Goal: Task Accomplishment & Management: Complete application form

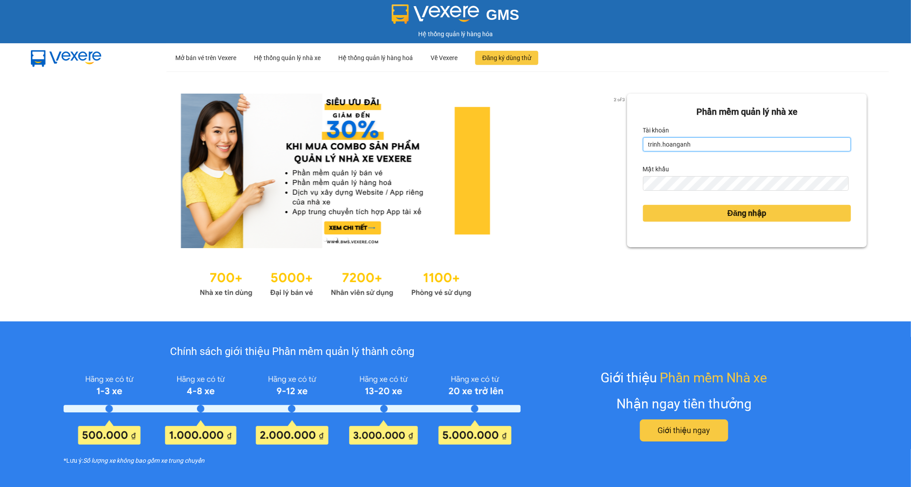
click at [713, 146] on input "trinh.hoanganh" at bounding box center [747, 144] width 208 height 14
drag, startPoint x: 707, startPoint y: 146, endPoint x: 577, endPoint y: 156, distance: 130.7
click at [577, 156] on div "2 of 3 Phần mềm quản lý nhà xe Tài khoản trinh.hoanganh Mật khẩu Đăng nhập" at bounding box center [455, 197] width 911 height 250
type input "tramy.hoanganh"
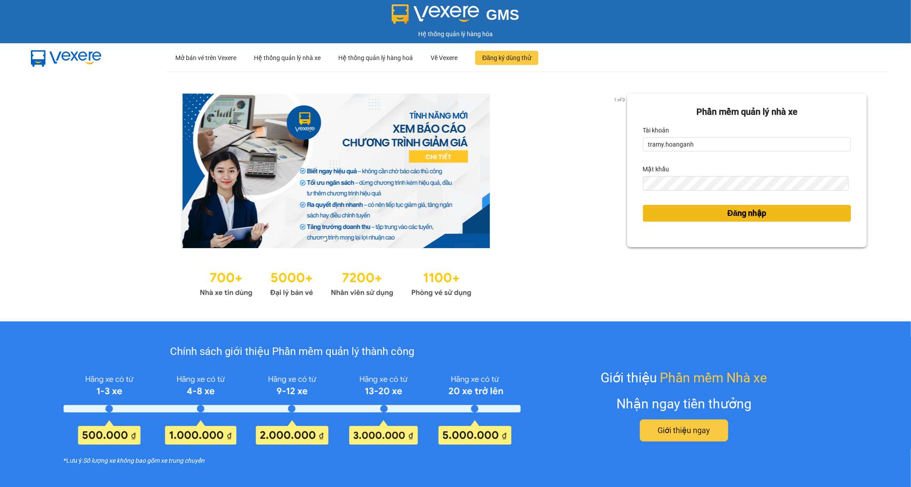
click at [673, 216] on button "Đăng nhập" at bounding box center [747, 213] width 208 height 17
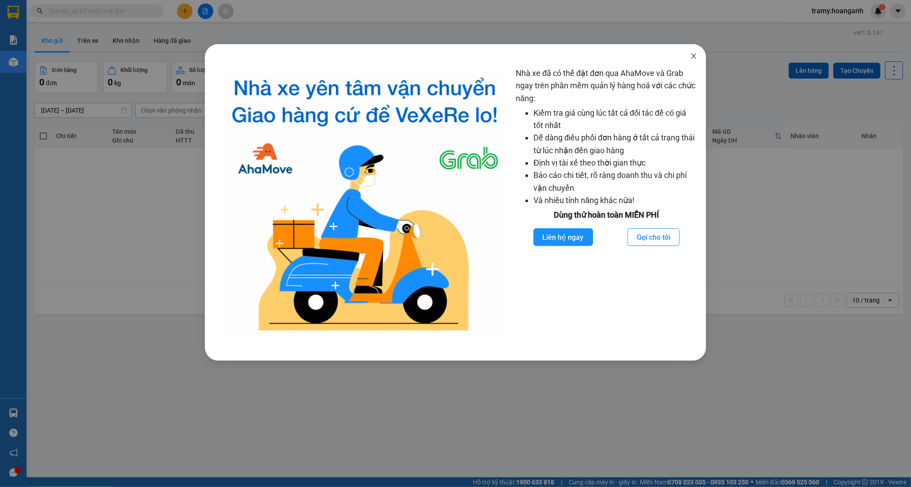
click at [694, 57] on icon "close" at bounding box center [693, 55] width 5 height 5
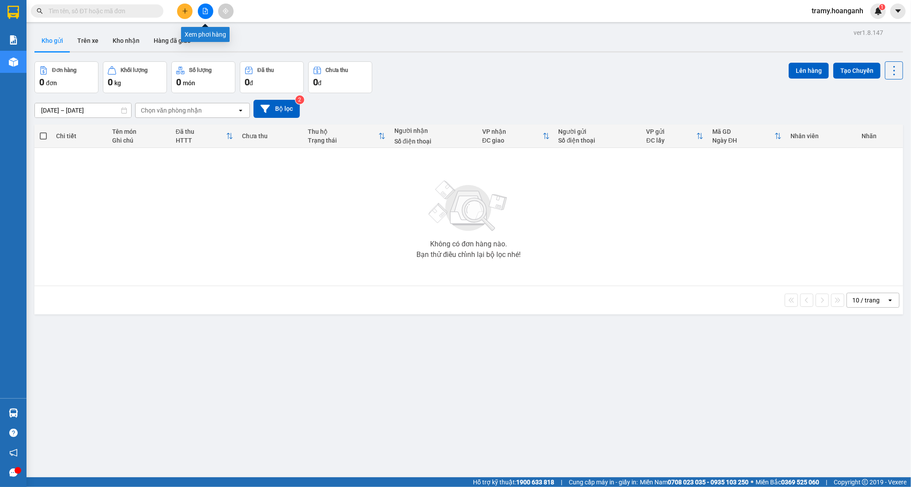
click at [202, 15] on button at bounding box center [205, 11] width 15 height 15
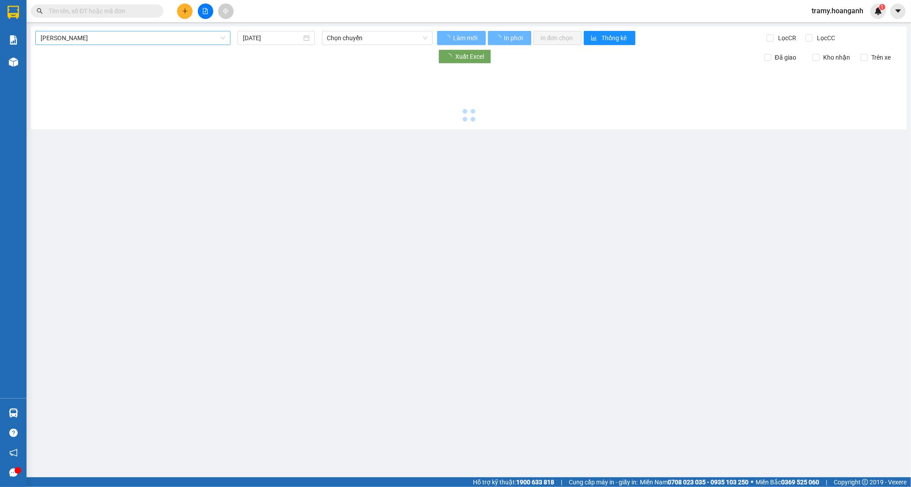
type input "[DATE]"
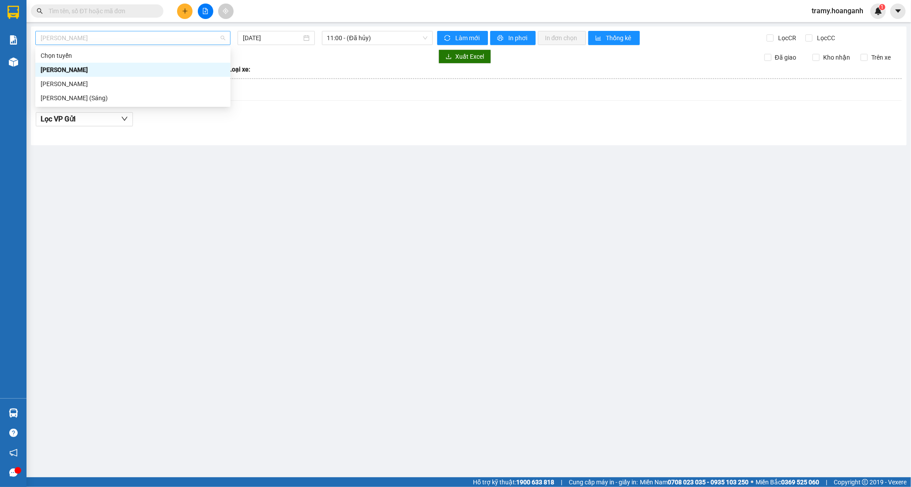
click at [102, 43] on span "[PERSON_NAME]" at bounding box center [133, 37] width 185 height 13
click at [100, 99] on div "[PERSON_NAME] (Sáng)" at bounding box center [133, 98] width 185 height 10
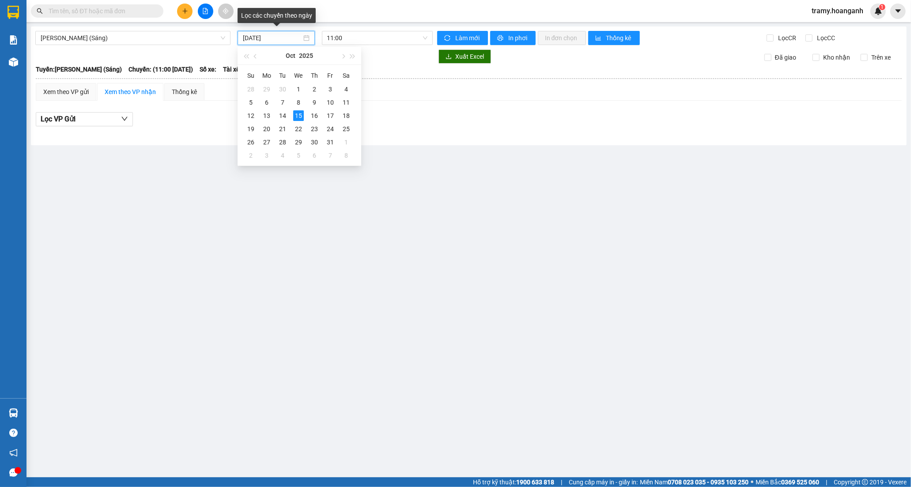
click at [290, 36] on input "[DATE]" at bounding box center [272, 38] width 59 height 10
click at [284, 118] on div "14" at bounding box center [282, 115] width 11 height 11
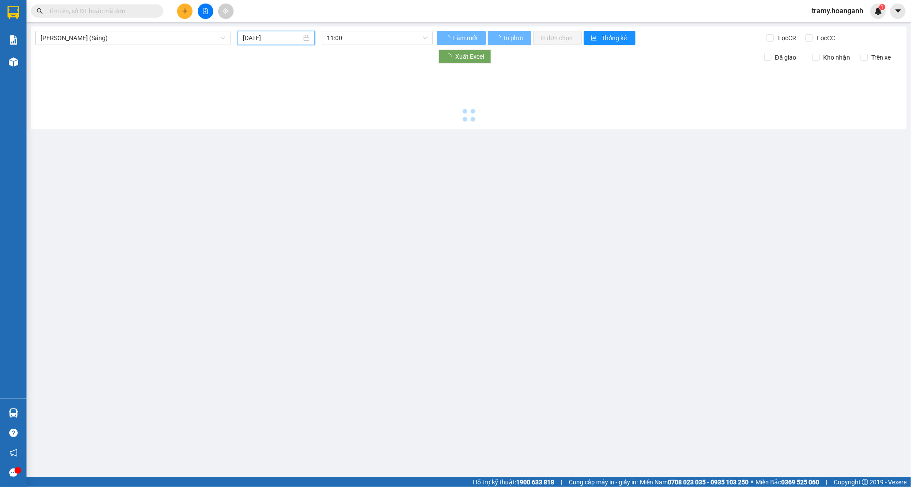
type input "[DATE]"
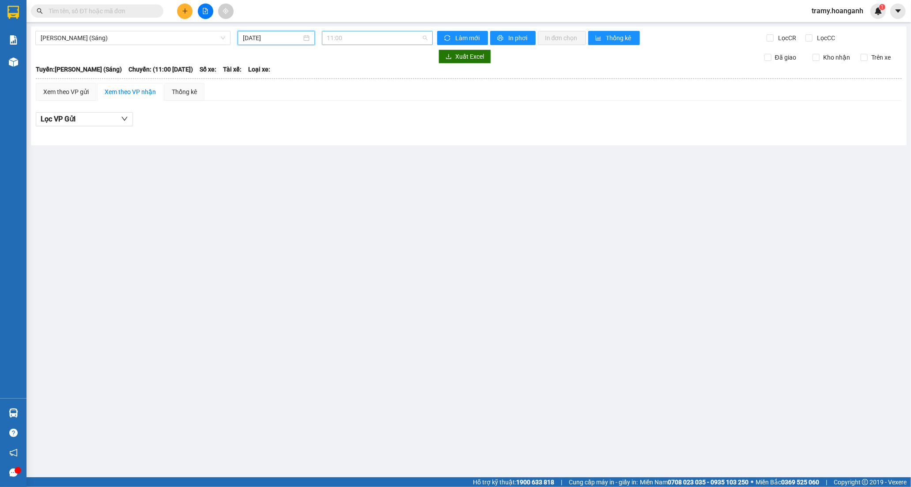
click at [337, 40] on span "11:00" at bounding box center [377, 37] width 100 height 13
click at [341, 82] on div "12:00 (TC) - 85H-011.55" at bounding box center [361, 84] width 69 height 10
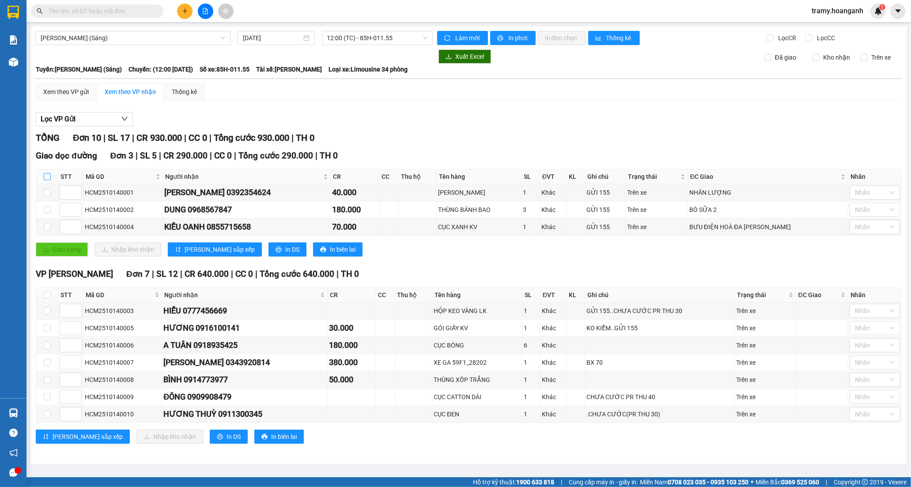
click at [49, 172] on label at bounding box center [47, 177] width 7 height 10
click at [49, 173] on input "checkbox" at bounding box center [47, 176] width 7 height 7
checkbox input "true"
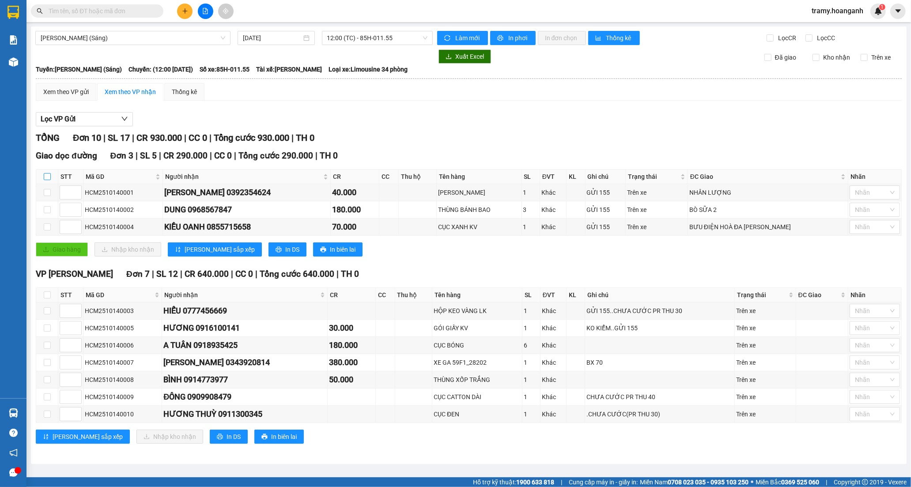
checkbox input "true"
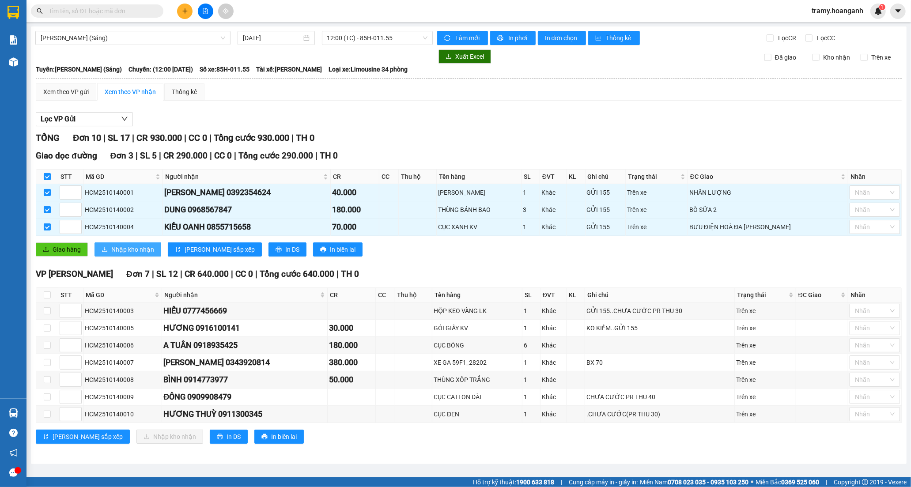
click at [116, 246] on span "Nhập kho nhận" at bounding box center [132, 250] width 43 height 10
checkbox input "false"
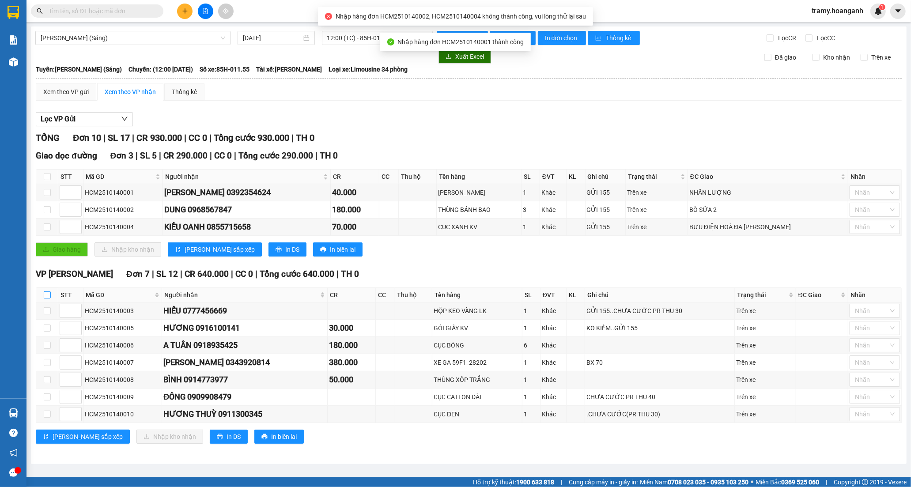
click at [47, 299] on input "checkbox" at bounding box center [47, 295] width 7 height 7
checkbox input "true"
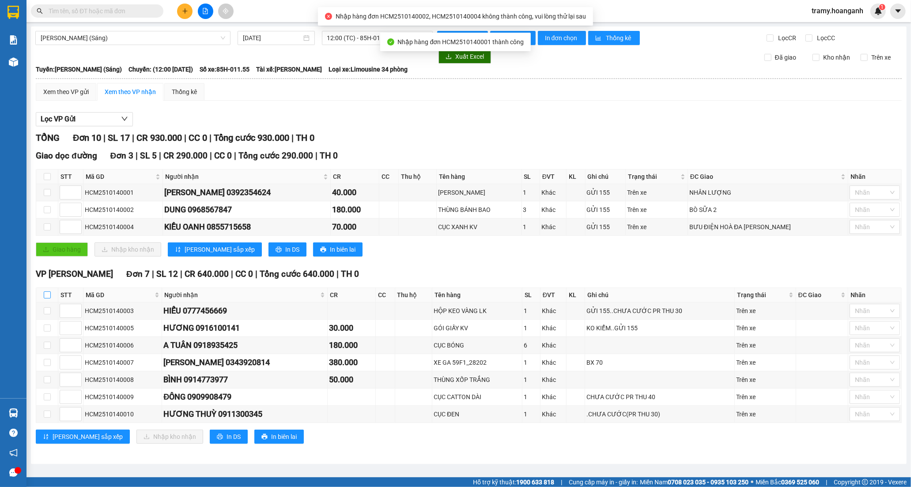
checkbox input "true"
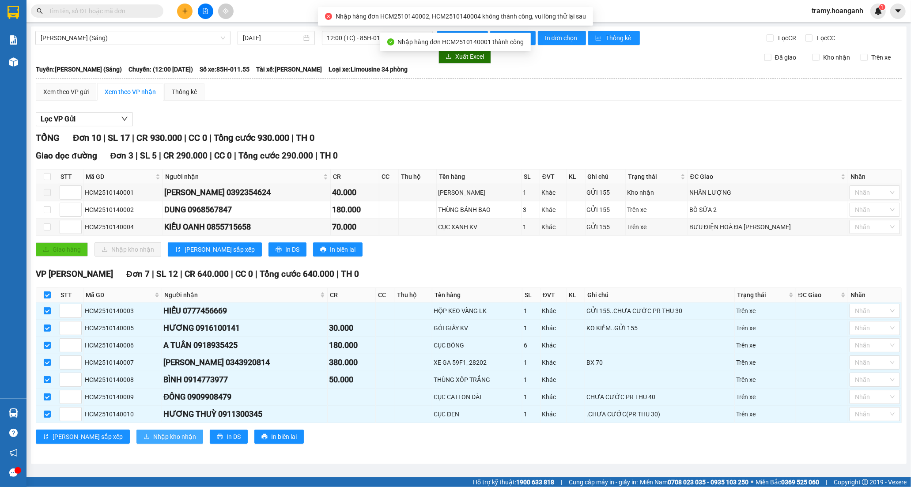
click at [153, 438] on span "Nhập kho nhận" at bounding box center [174, 437] width 43 height 10
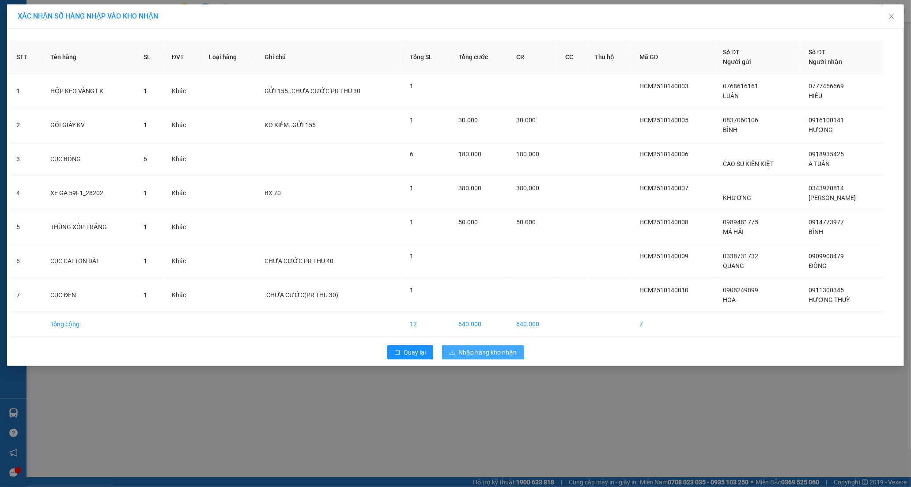
click at [471, 354] on span "Nhập hàng kho nhận" at bounding box center [488, 353] width 58 height 10
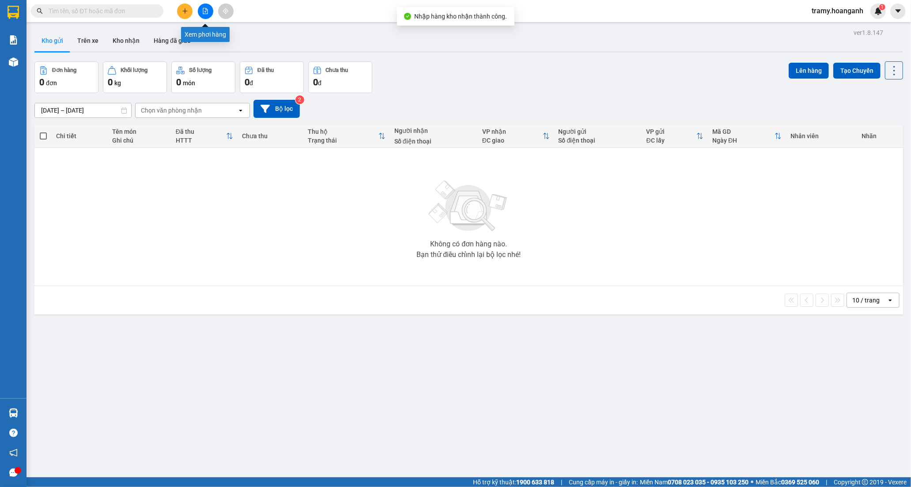
click at [208, 14] on button at bounding box center [205, 11] width 15 height 15
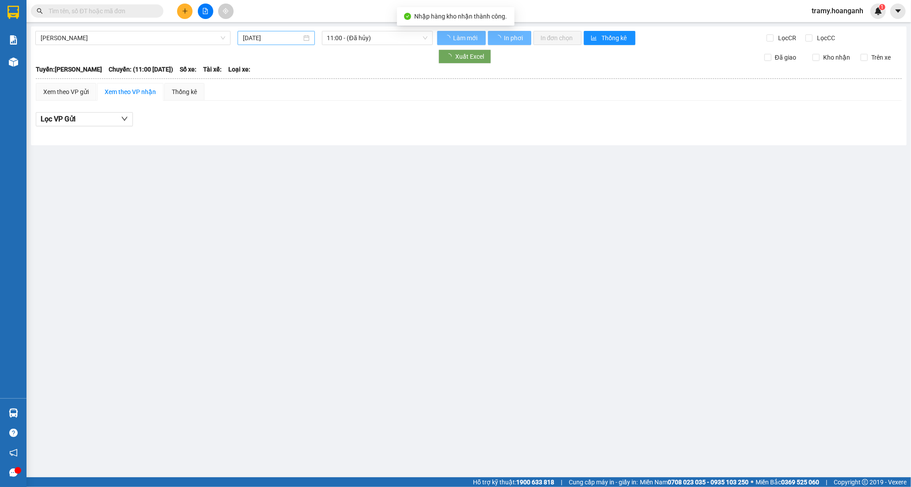
click at [255, 36] on input "[DATE]" at bounding box center [272, 38] width 59 height 10
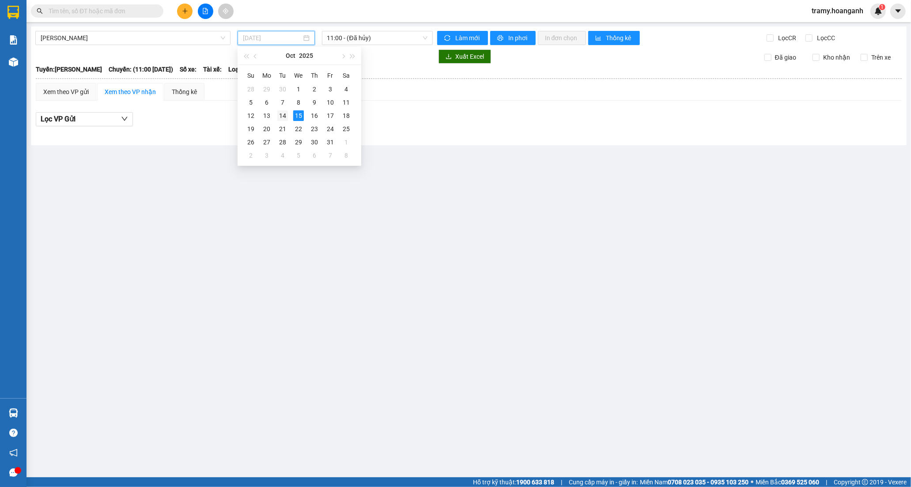
click at [283, 114] on div "14" at bounding box center [282, 115] width 11 height 11
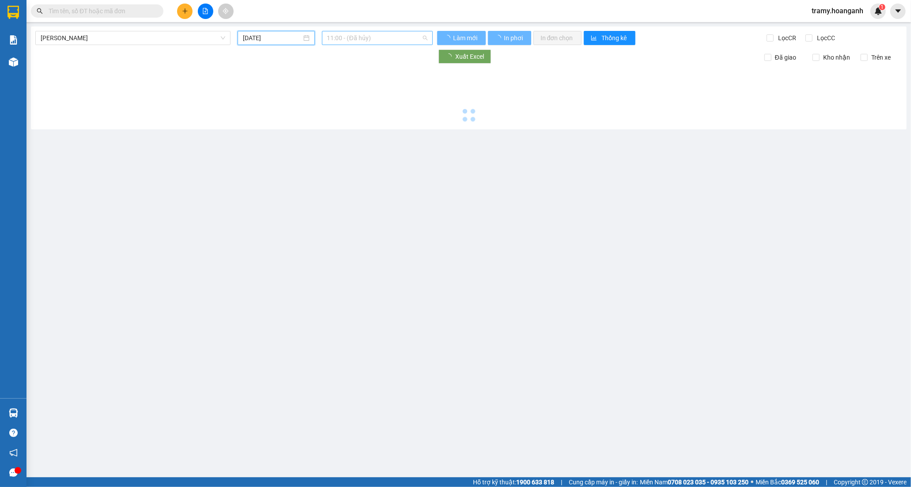
click at [354, 41] on span "11:00 - (Đã hủy)" at bounding box center [377, 37] width 100 height 13
click at [339, 100] on div "22:05 (TC)" at bounding box center [361, 98] width 69 height 10
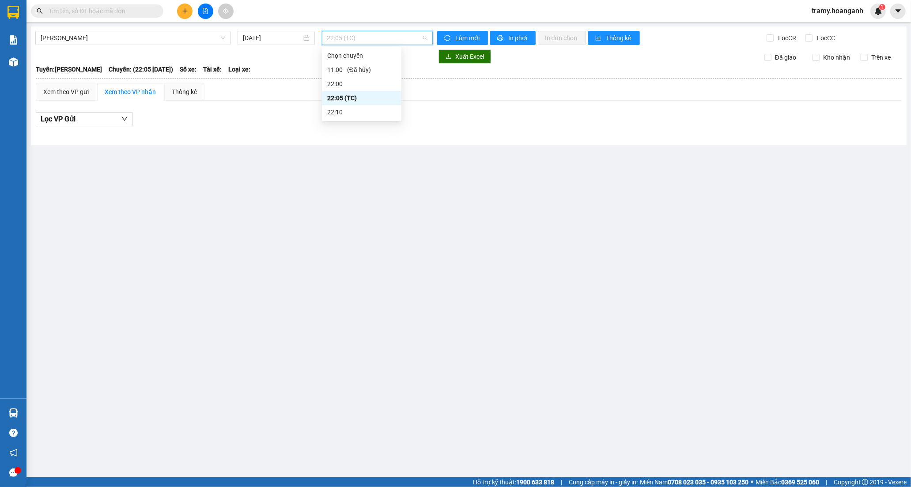
click at [343, 40] on span "22:05 (TC)" at bounding box center [377, 37] width 100 height 13
click at [337, 109] on div "22:10" at bounding box center [361, 112] width 69 height 10
click at [324, 37] on div "22:10" at bounding box center [377, 38] width 111 height 14
click at [336, 83] on div "22:00 - 85H-012.57" at bounding box center [361, 84] width 69 height 10
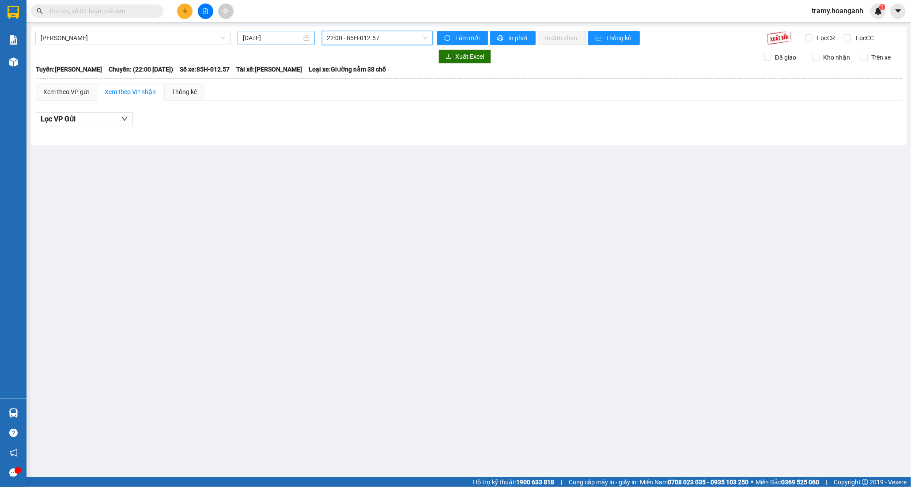
click at [272, 38] on input "[DATE]" at bounding box center [272, 38] width 59 height 10
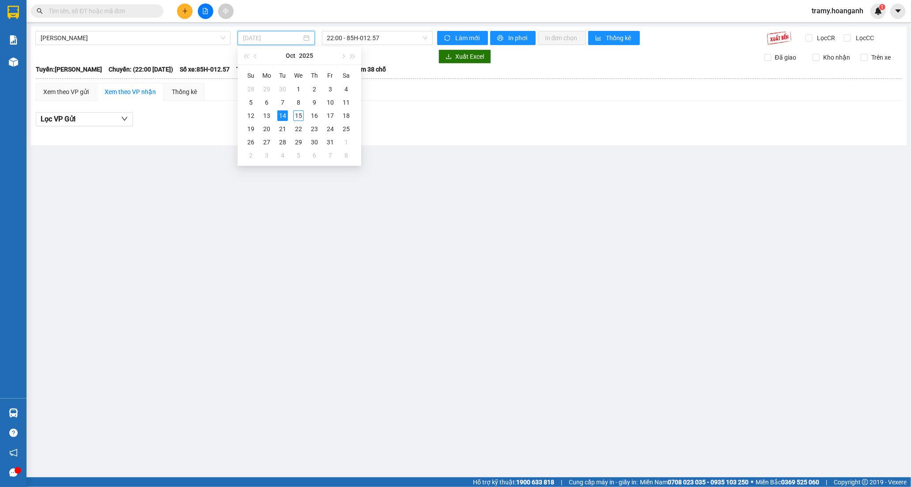
type input "[DATE]"
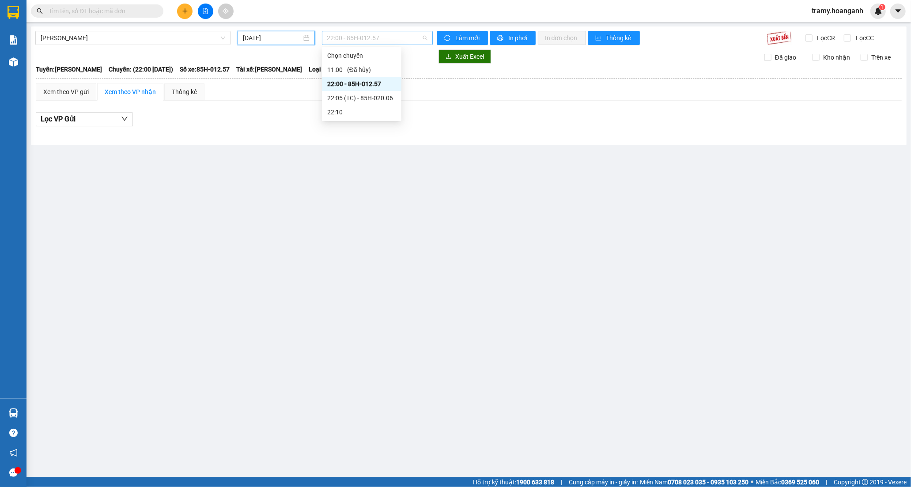
click at [328, 39] on span "22:00 - 85H-012.57" at bounding box center [377, 37] width 100 height 13
click at [338, 96] on div "22:05 (TC) - 85H-020.06" at bounding box center [361, 98] width 69 height 10
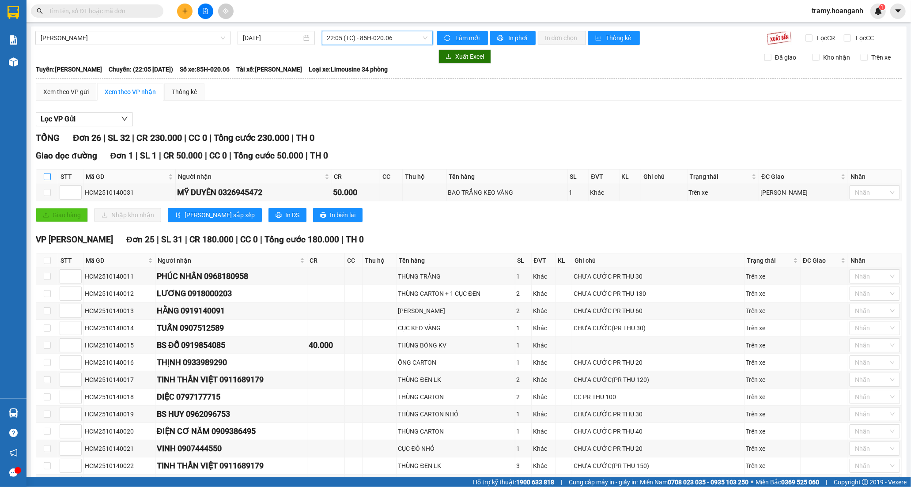
click at [48, 175] on input "checkbox" at bounding box center [47, 176] width 7 height 7
checkbox input "true"
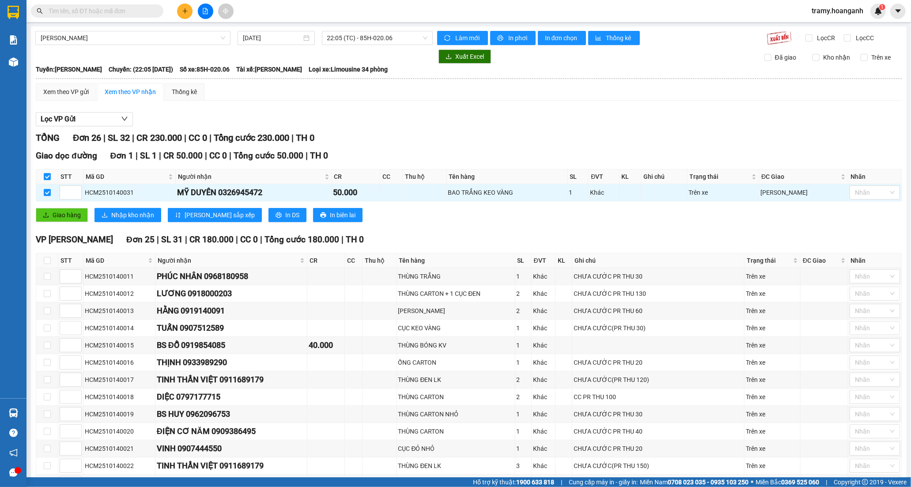
click at [162, 216] on div "Giao hàng Nhập kho nhận Lưu sắp xếp In DS In biên lai" at bounding box center [469, 215] width 866 height 14
click at [151, 218] on span "Nhập kho nhận" at bounding box center [132, 215] width 43 height 10
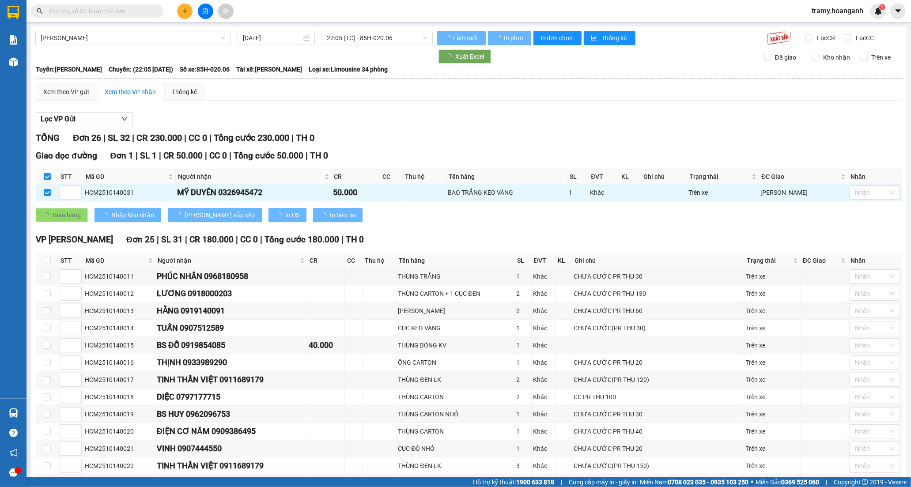
checkbox input "false"
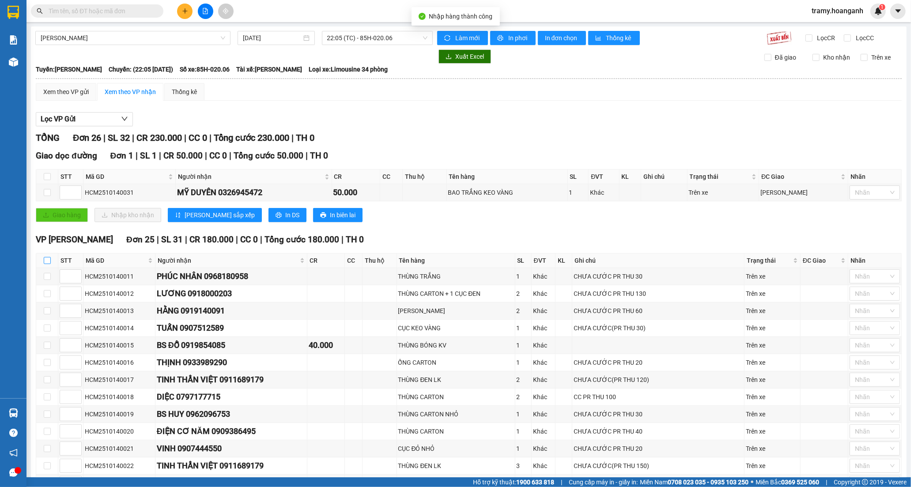
click at [46, 261] on input "checkbox" at bounding box center [47, 260] width 7 height 7
checkbox input "true"
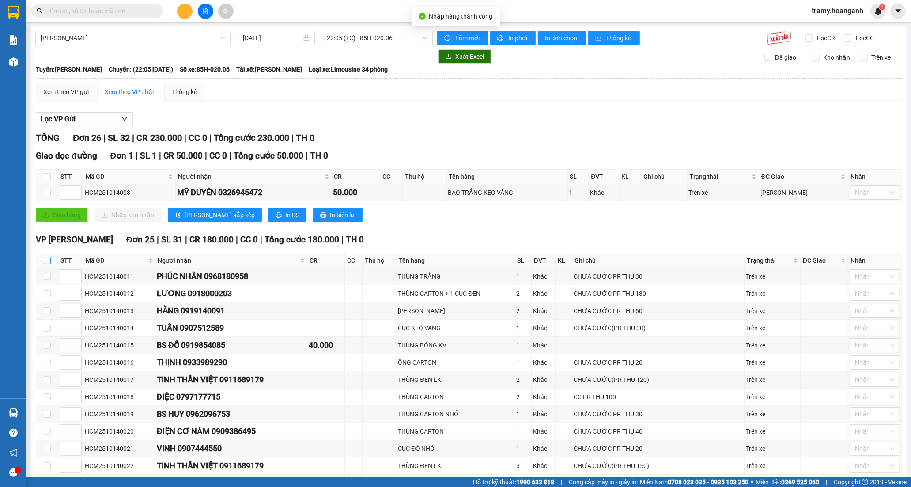
checkbox input "true"
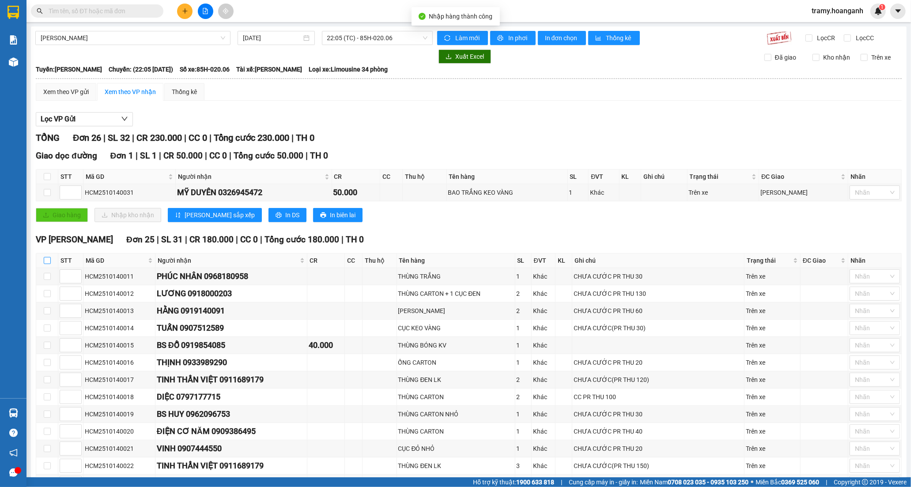
checkbox input "true"
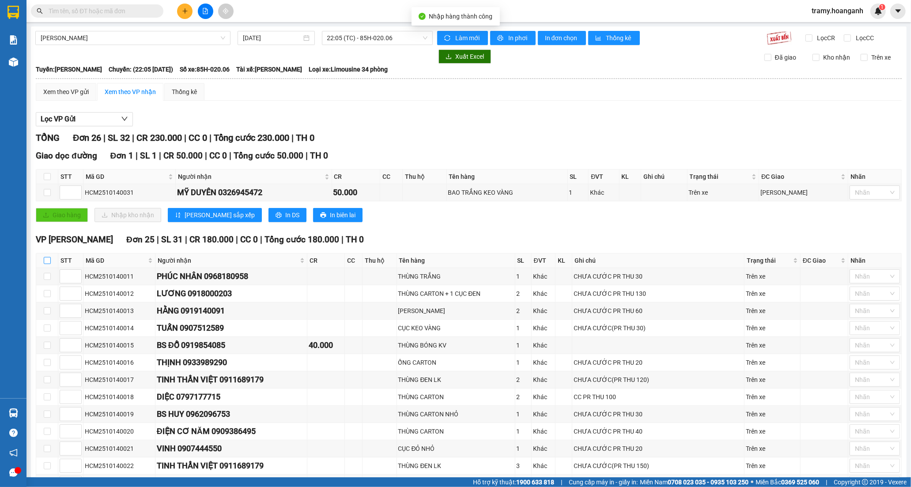
checkbox input "true"
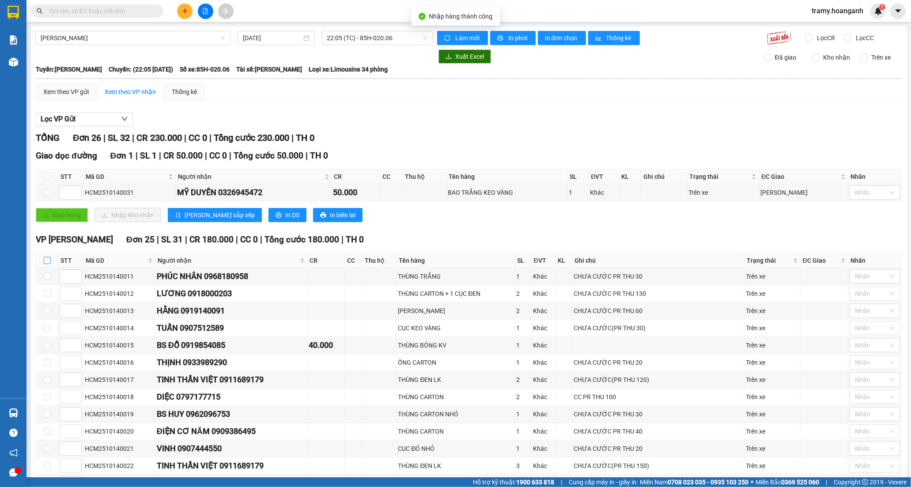
checkbox input "true"
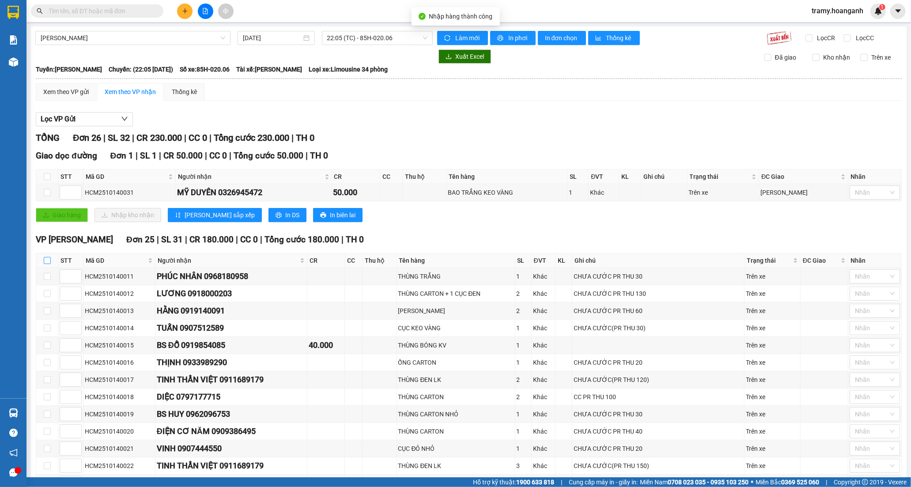
checkbox input "true"
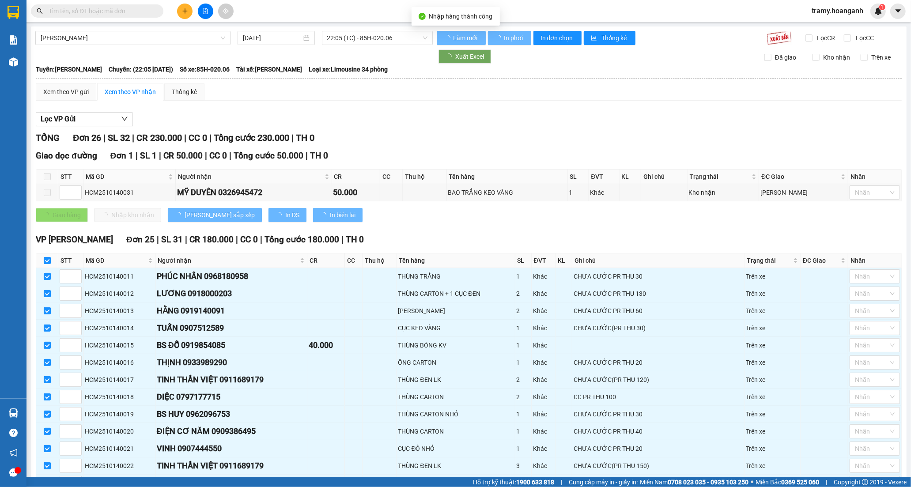
scroll to position [271, 0]
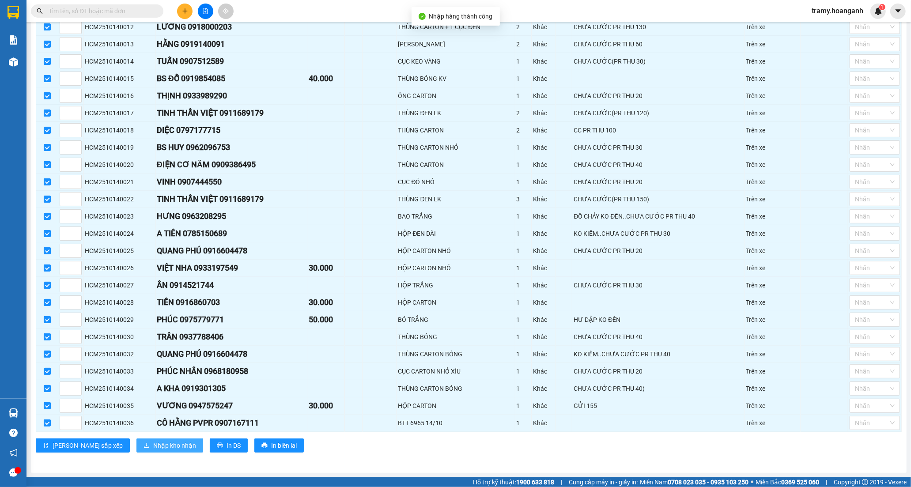
click at [153, 450] on span "Nhập kho nhận" at bounding box center [174, 446] width 43 height 10
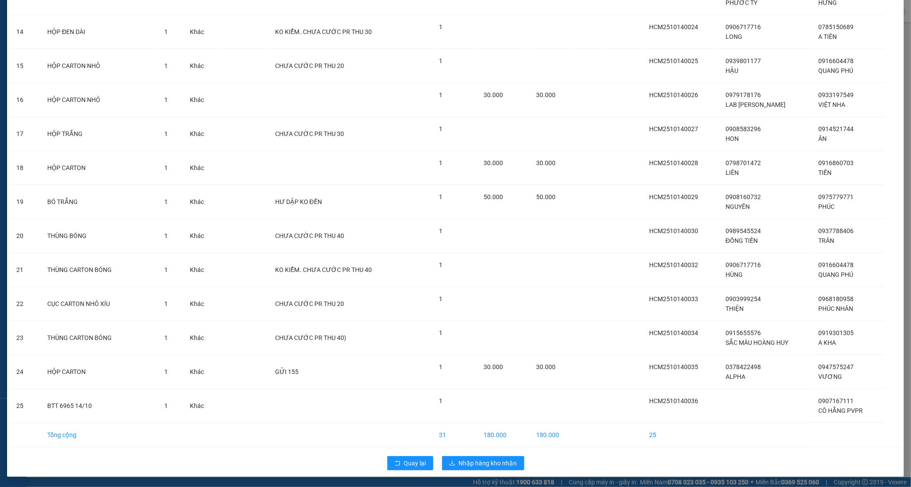
scroll to position [502, 0]
click at [497, 460] on span "Nhập hàng kho nhận" at bounding box center [488, 463] width 58 height 10
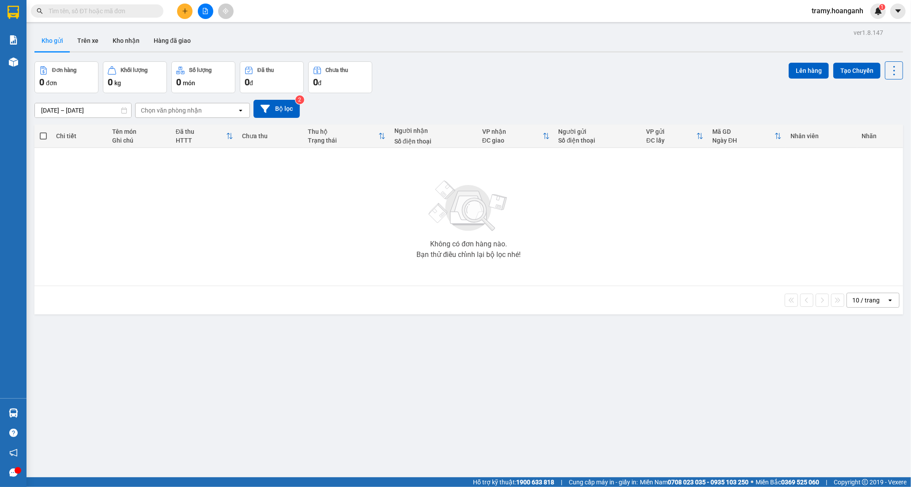
click at [183, 7] on button at bounding box center [184, 11] width 15 height 15
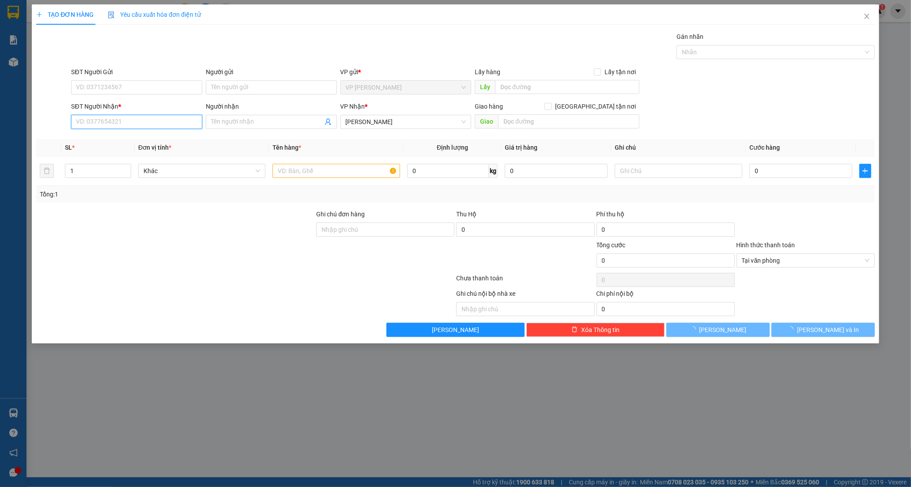
click at [94, 121] on input "SĐT Người Nhận *" at bounding box center [136, 122] width 131 height 14
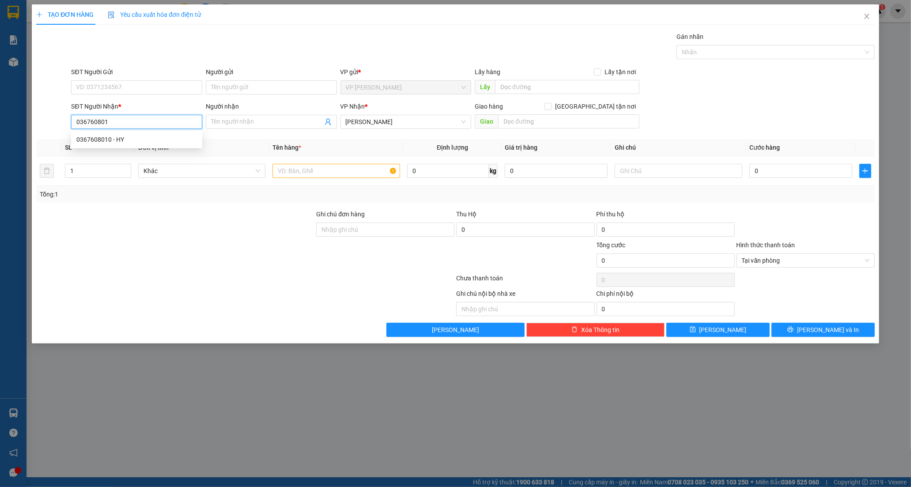
type input "0367608010"
click at [129, 135] on div "0367608010 - HY" at bounding box center [136, 140] width 121 height 10
type input "HY"
type input "ĐỒNG NAI"
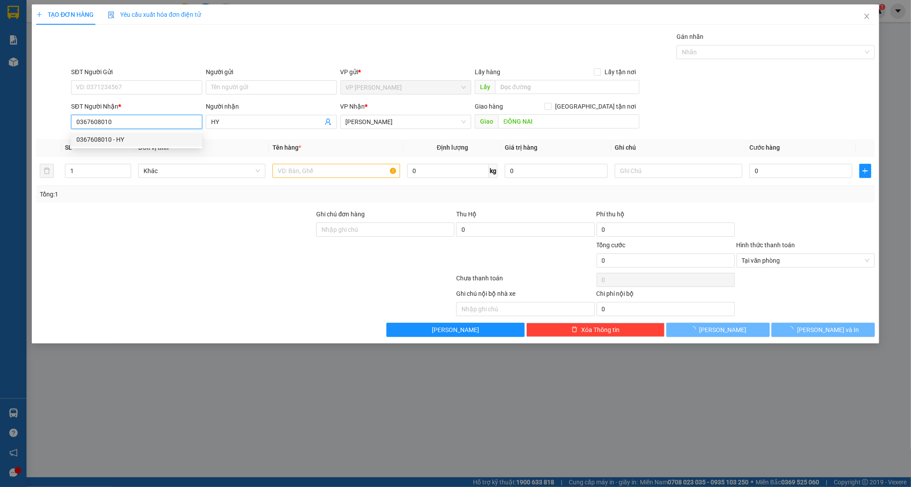
type input "30.000"
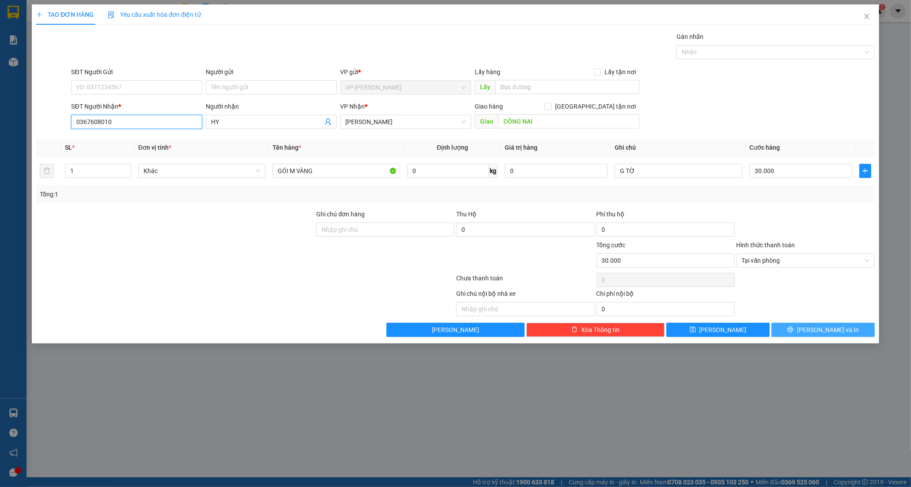
type input "0367608010"
click at [803, 333] on button "[PERSON_NAME] và In" at bounding box center [823, 330] width 103 height 14
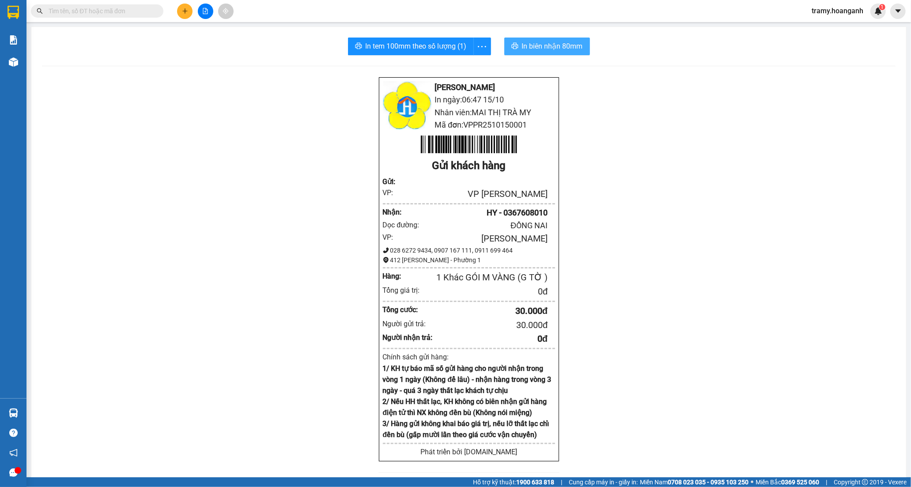
click at [558, 41] on span "In biên nhận 80mm" at bounding box center [552, 46] width 61 height 11
click at [481, 46] on icon "more" at bounding box center [482, 46] width 11 height 11
click at [466, 65] on div "In tem 100mm" at bounding box center [464, 66] width 40 height 10
click at [184, 11] on icon "plus" at bounding box center [185, 11] width 6 height 6
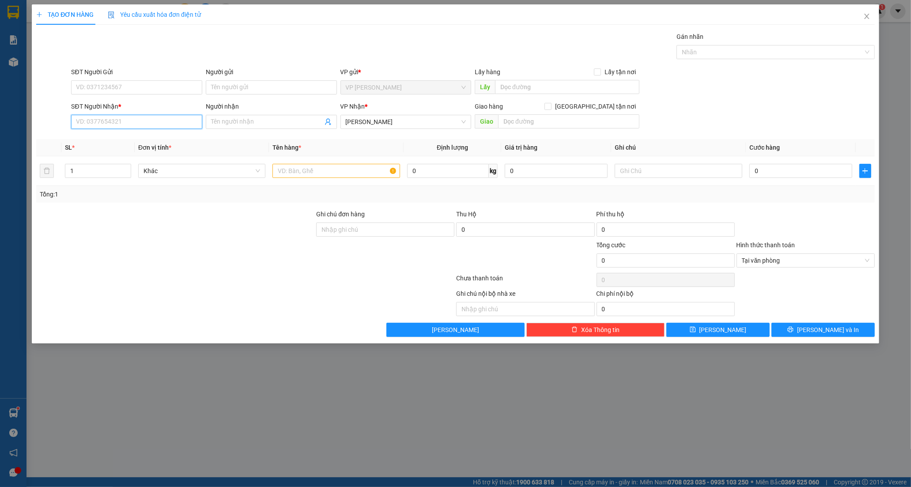
click at [89, 122] on input "SĐT Người Nhận *" at bounding box center [136, 122] width 131 height 14
paste input "0938704728"
type input "0938704728"
click at [221, 118] on input "Người nhận" at bounding box center [267, 122] width 112 height 10
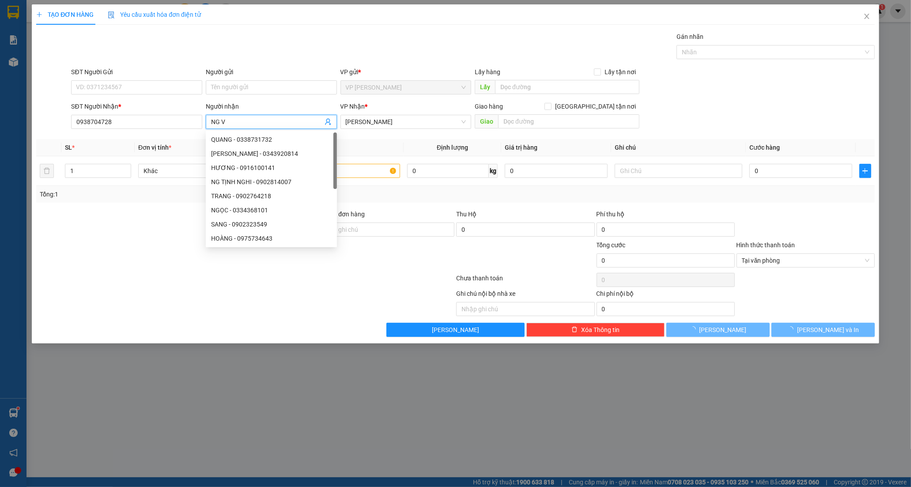
paste input "Ă"
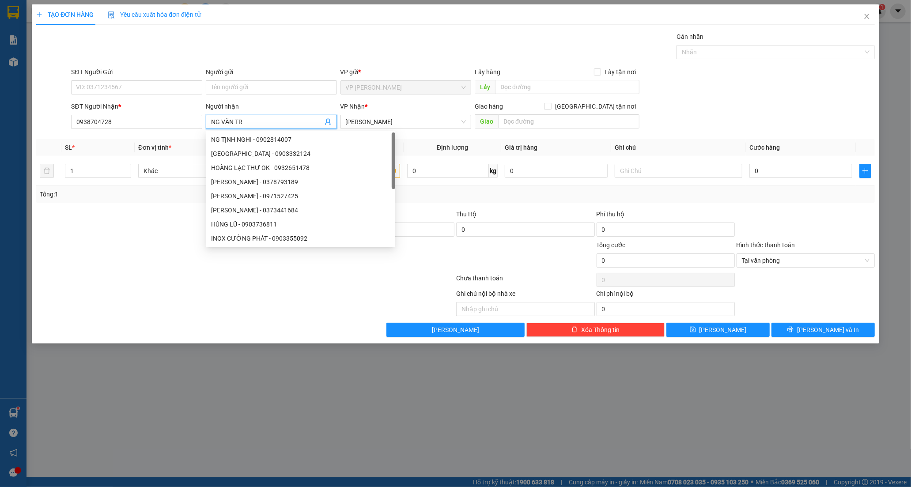
paste input "ÌNH"
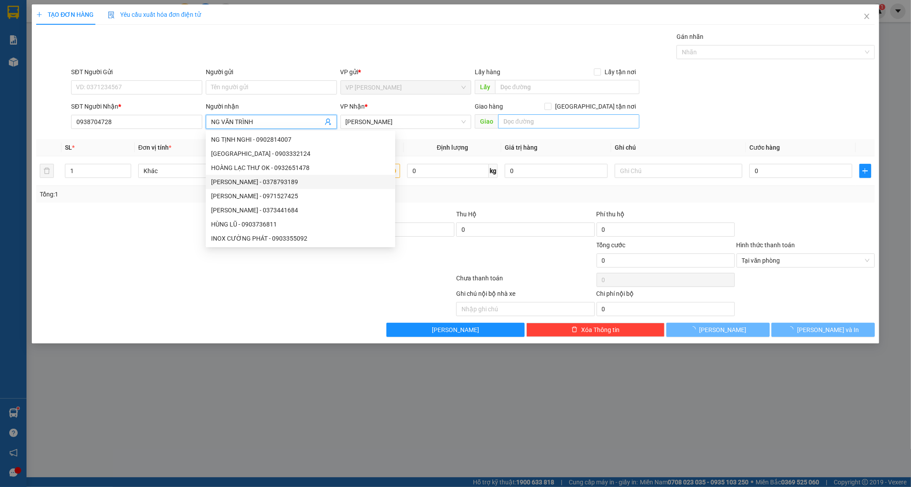
type input "NG VĂN TRÌNH"
click at [518, 121] on input "text" at bounding box center [568, 121] width 141 height 14
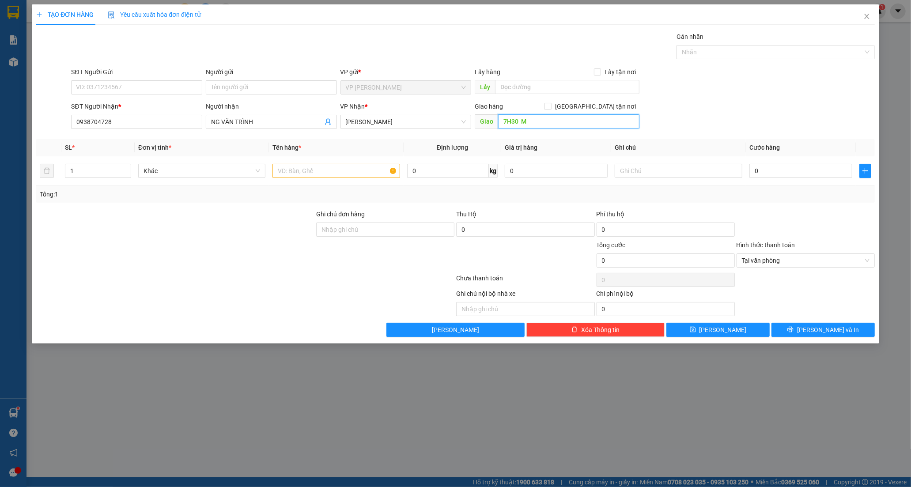
paste input "Đ"
paste input "Ơ"
paste input "ỚI"
type input "7H30 MĐ MỚI"
click at [288, 171] on input "text" at bounding box center [336, 171] width 127 height 14
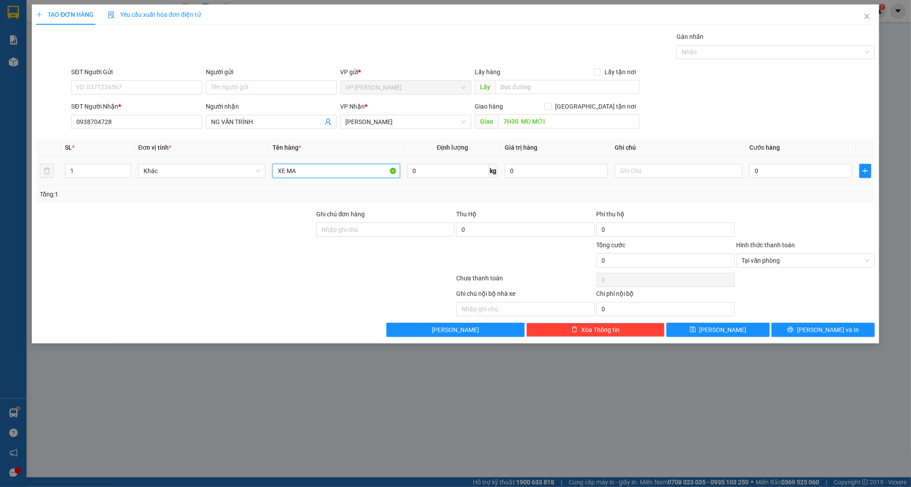
paste input "ÁY"
type input "XE MÁY BS 77E1_55714"
click at [770, 172] on input "0" at bounding box center [801, 171] width 103 height 14
type input "3"
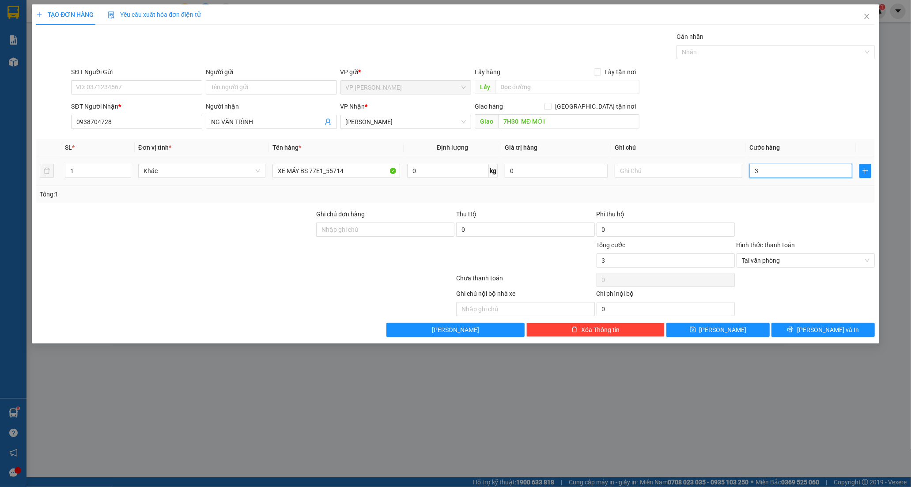
type input "30"
type input "300"
drag, startPoint x: 761, startPoint y: 262, endPoint x: 762, endPoint y: 267, distance: 5.8
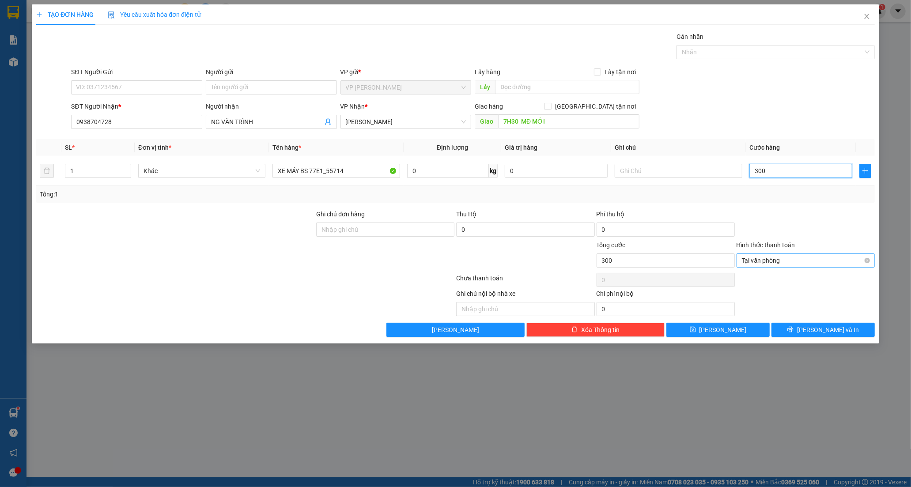
click at [762, 262] on span "Tại văn phòng" at bounding box center [806, 260] width 128 height 13
type input "300.000"
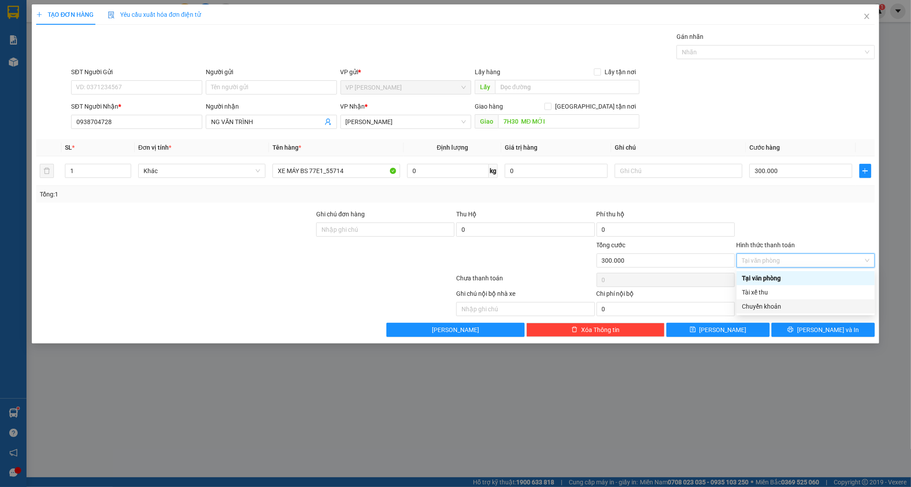
drag, startPoint x: 760, startPoint y: 305, endPoint x: 792, endPoint y: 323, distance: 36.6
click at [760, 305] on div "Chuyển khoản" at bounding box center [806, 307] width 128 height 10
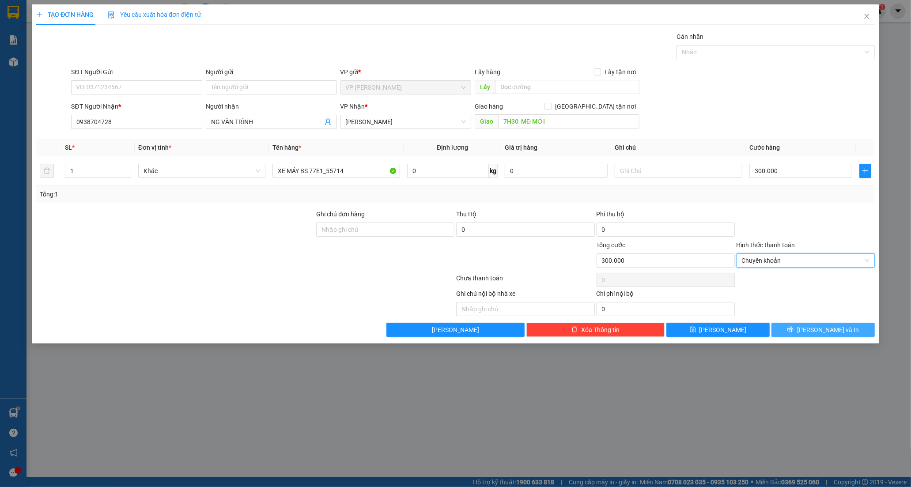
click at [814, 332] on button "[PERSON_NAME] và In" at bounding box center [823, 330] width 103 height 14
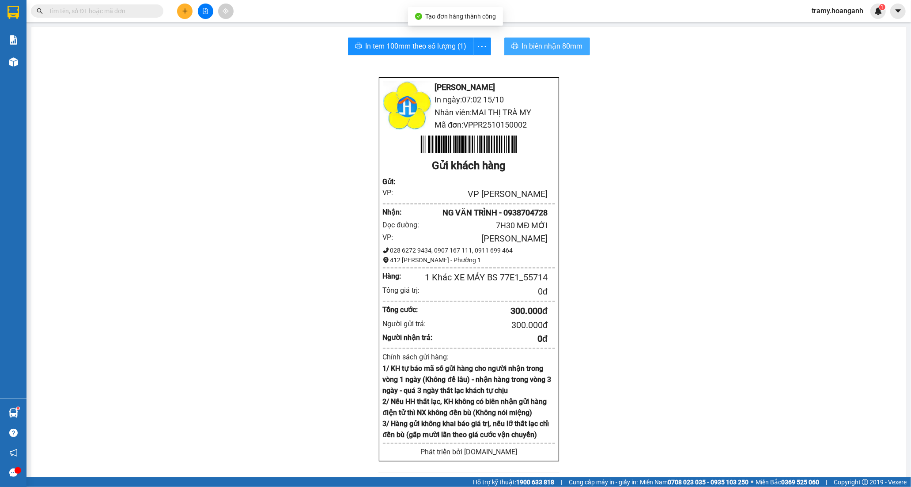
click at [527, 44] on span "In biên nhận 80mm" at bounding box center [552, 46] width 61 height 11
click at [484, 46] on icon "more" at bounding box center [482, 46] width 11 height 11
click at [466, 64] on div "In tem 100mm" at bounding box center [462, 66] width 40 height 10
click at [185, 13] on icon "plus" at bounding box center [185, 10] width 0 height 5
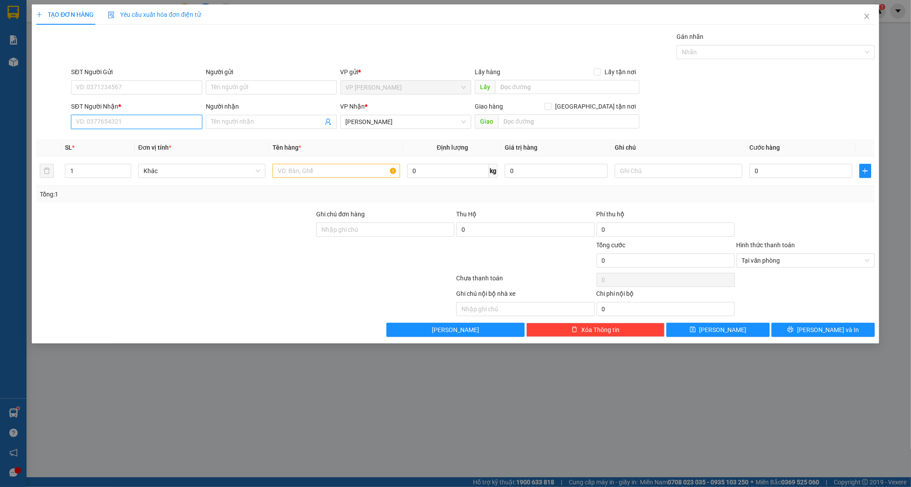
click at [99, 121] on input "SĐT Người Nhận *" at bounding box center [136, 122] width 131 height 14
type input "0944045951"
click at [125, 142] on div "0944045951 - YẾN" at bounding box center [136, 140] width 121 height 10
type input "YẾN"
type input "CHỢ 19.-HÀM CƯỜNG -[GEOGRAPHIC_DATA]"
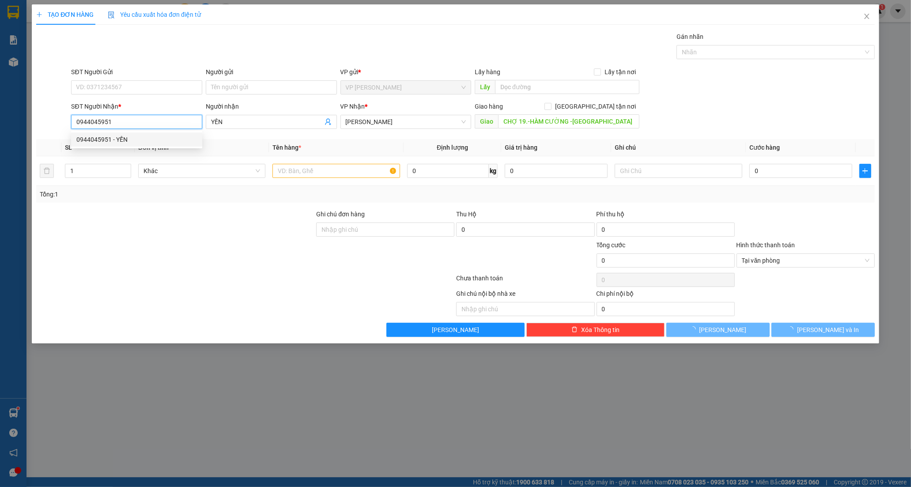
type input "60.000"
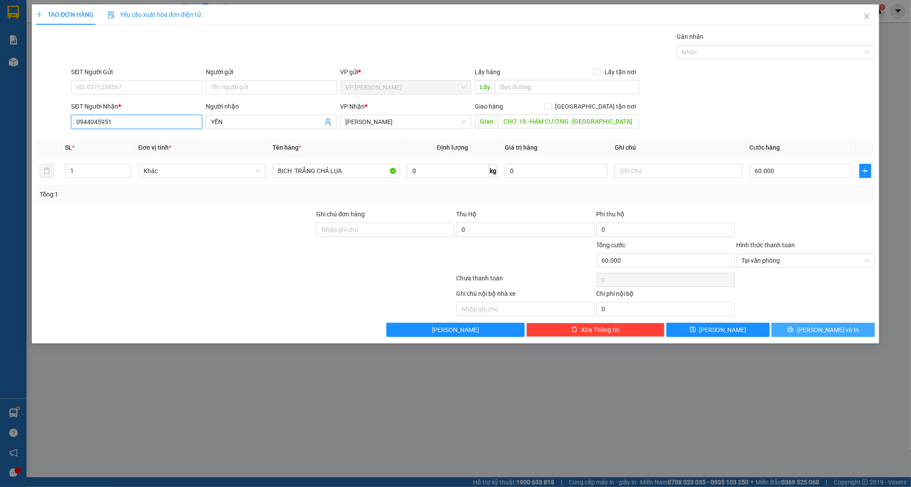
type input "0944045951"
click at [817, 331] on span "[PERSON_NAME] và In" at bounding box center [828, 330] width 62 height 10
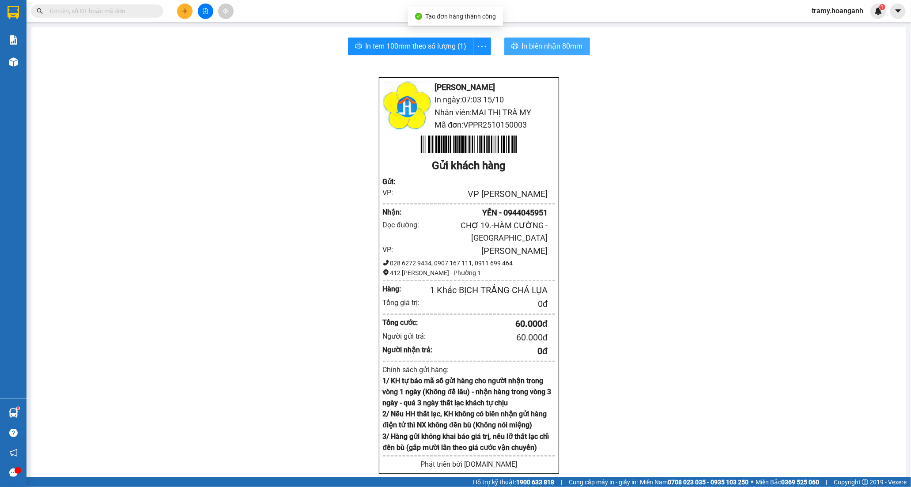
click at [529, 43] on span "In biên nhận 80mm" at bounding box center [552, 46] width 61 height 11
click at [477, 49] on icon "more" at bounding box center [482, 46] width 11 height 11
click at [474, 66] on div "In tem 100mm" at bounding box center [462, 66] width 40 height 10
click at [189, 14] on button at bounding box center [184, 11] width 15 height 15
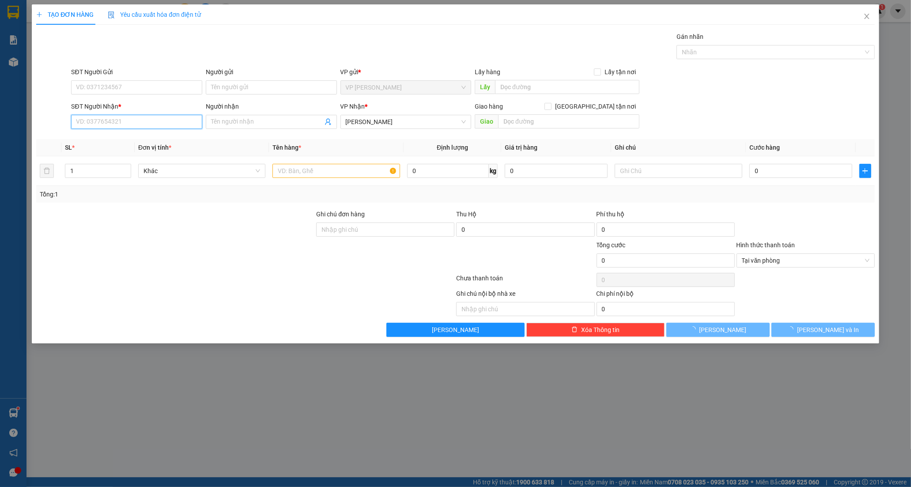
click at [103, 124] on input "SĐT Người Nhận *" at bounding box center [136, 122] width 131 height 14
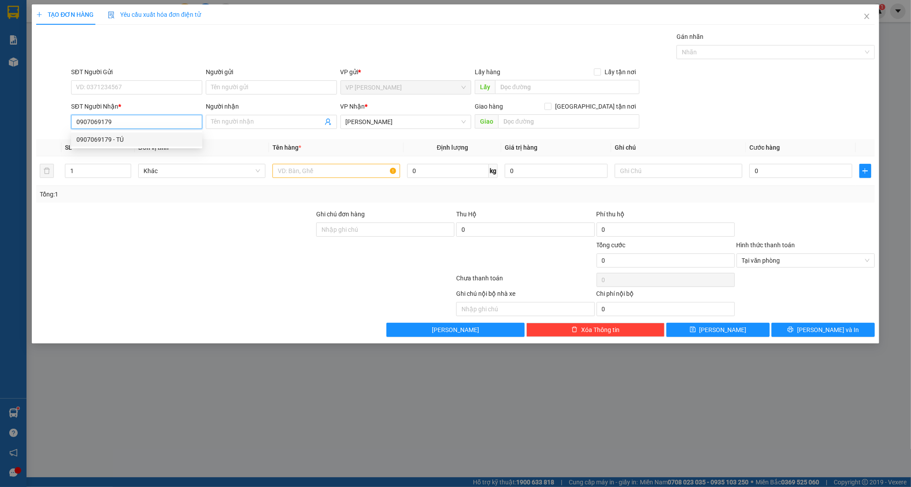
type input "0907069179"
click at [120, 136] on div "Transit Pickup Surcharge Ids Transit Deliver Surcharge Ids Transit Deliver Surc…" at bounding box center [455, 184] width 839 height 305
click at [120, 118] on input "0907069179" at bounding box center [136, 122] width 131 height 14
click at [114, 125] on input "0907069179" at bounding box center [136, 122] width 131 height 14
click at [114, 123] on input "0907069179" at bounding box center [136, 122] width 131 height 14
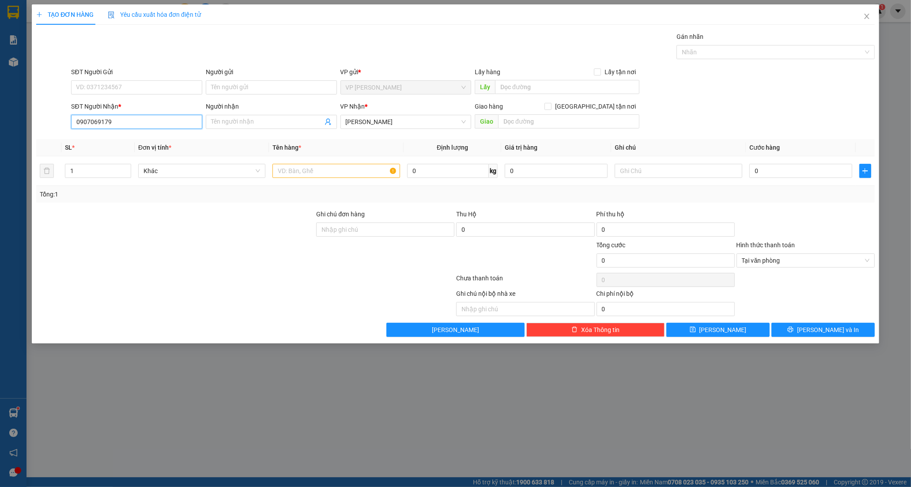
click at [125, 125] on input "0907069179" at bounding box center [136, 122] width 131 height 14
click at [108, 121] on input "0907069179" at bounding box center [136, 122] width 131 height 14
click at [119, 124] on input "0907069179" at bounding box center [136, 122] width 131 height 14
click at [74, 125] on input "0907069179" at bounding box center [136, 122] width 131 height 14
click at [111, 117] on input "0907069179" at bounding box center [136, 122] width 131 height 14
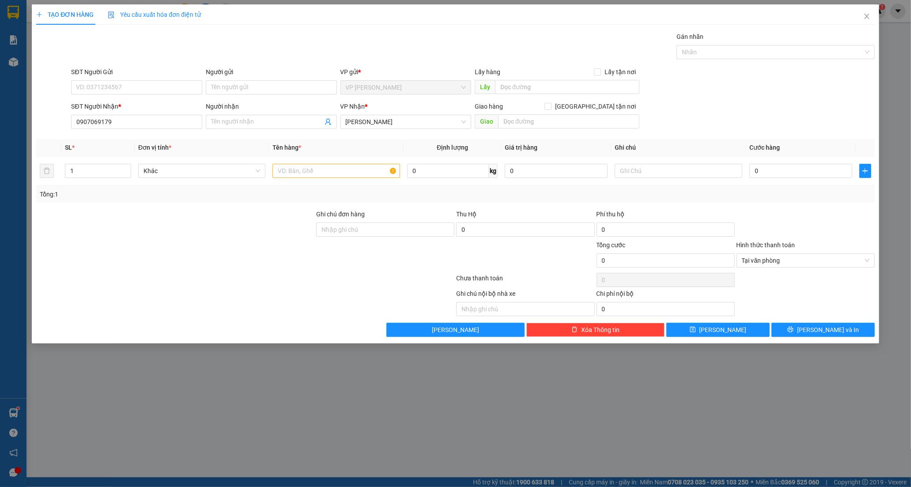
click at [236, 110] on div "Người nhận" at bounding box center [271, 107] width 131 height 10
click at [236, 117] on input "Người nhận" at bounding box center [267, 122] width 112 height 10
click at [121, 120] on input "0907069179" at bounding box center [136, 122] width 131 height 14
click at [227, 125] on input "Người nhận" at bounding box center [267, 122] width 112 height 10
click at [112, 126] on input "0907069179" at bounding box center [136, 122] width 131 height 14
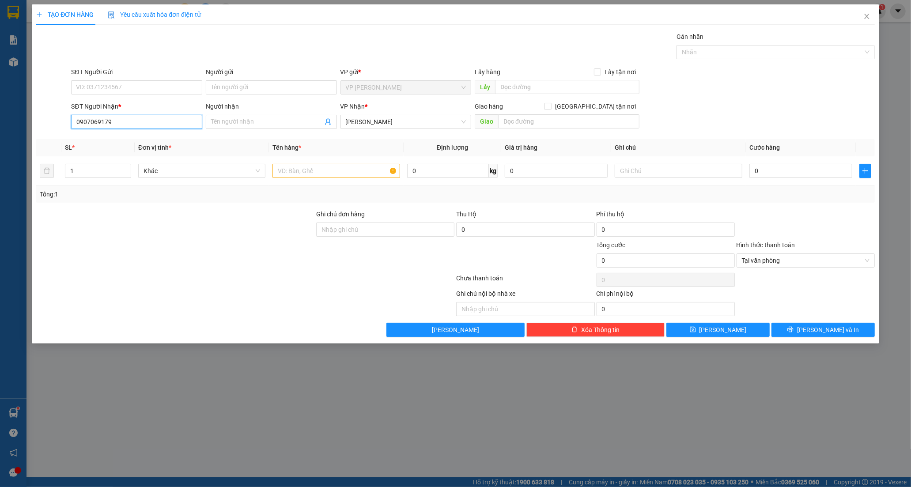
click at [125, 125] on input "0907069179" at bounding box center [136, 122] width 131 height 14
click at [249, 121] on input "Người nhận" at bounding box center [267, 122] width 112 height 10
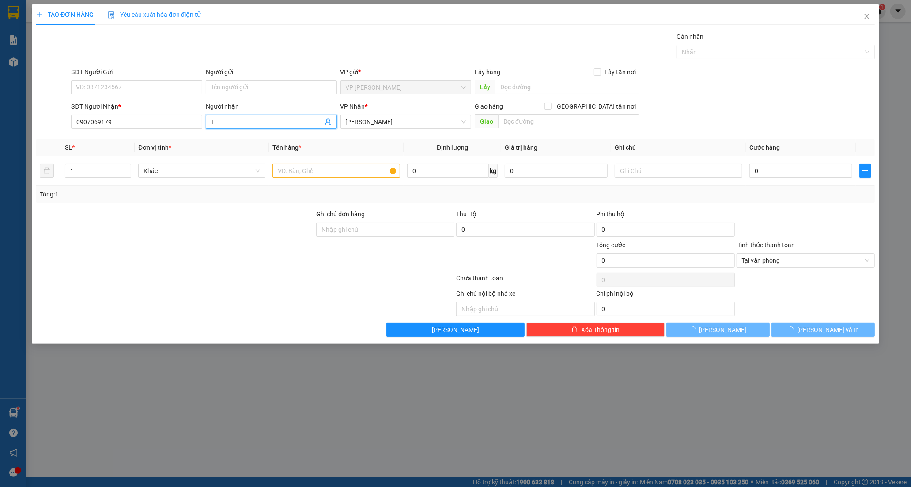
paste input "Ú"
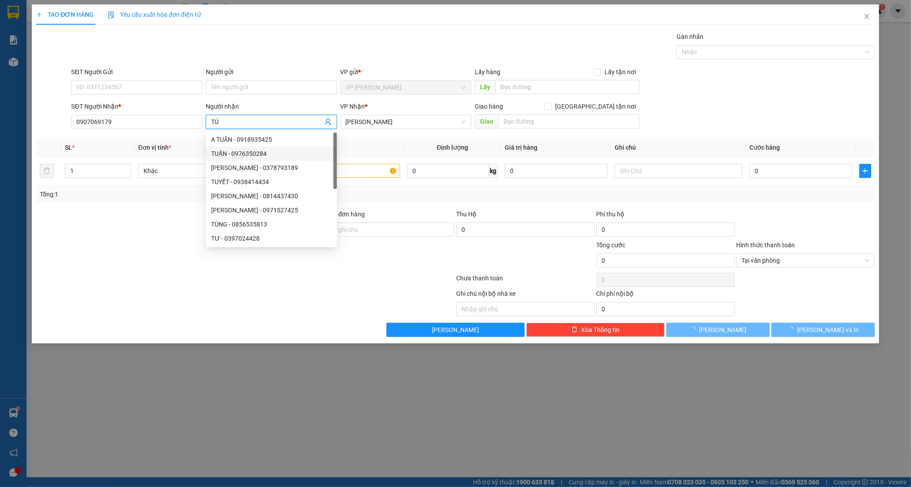
type input "TÚ"
click at [119, 285] on div at bounding box center [245, 280] width 420 height 18
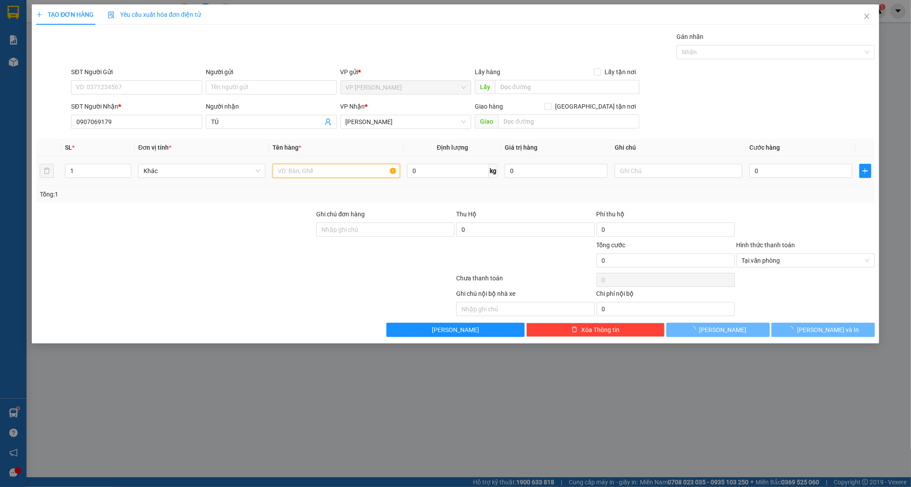
click at [284, 174] on input "text" at bounding box center [336, 171] width 127 height 14
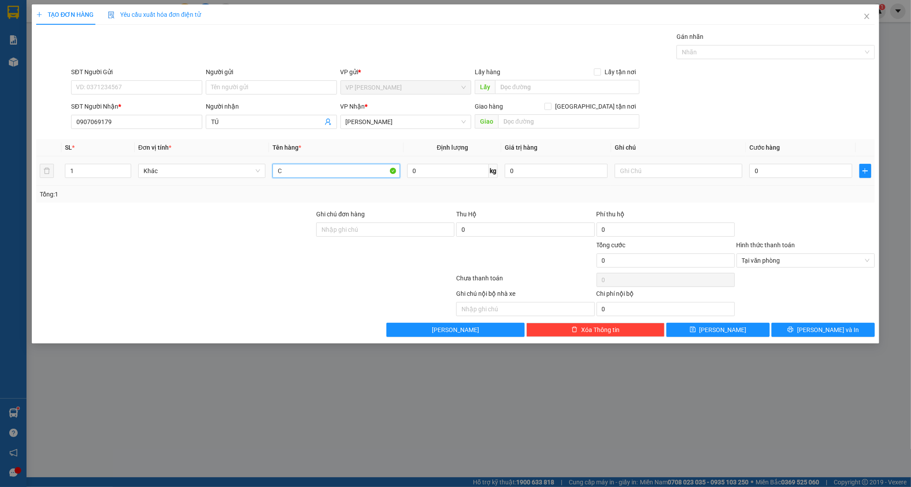
paste input "ỤC"
paste input "Đ"
type input "CỤC ĐEN"
click at [783, 168] on input "0" at bounding box center [801, 171] width 103 height 14
type input "3"
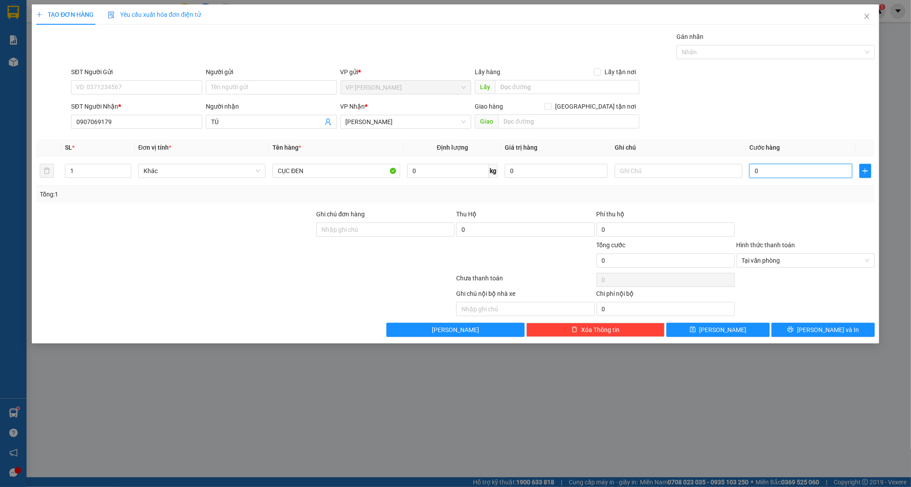
type input "3"
type input "30"
type input "30.000"
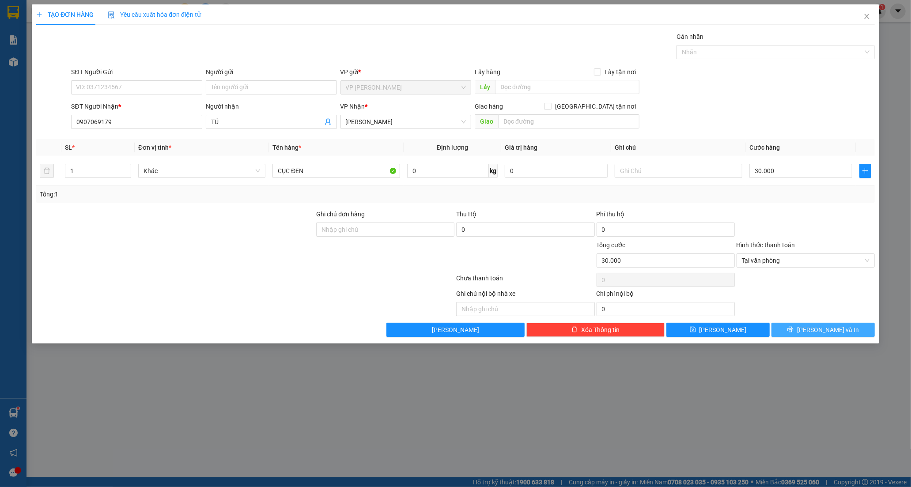
click at [796, 330] on button "[PERSON_NAME] và In" at bounding box center [823, 330] width 103 height 14
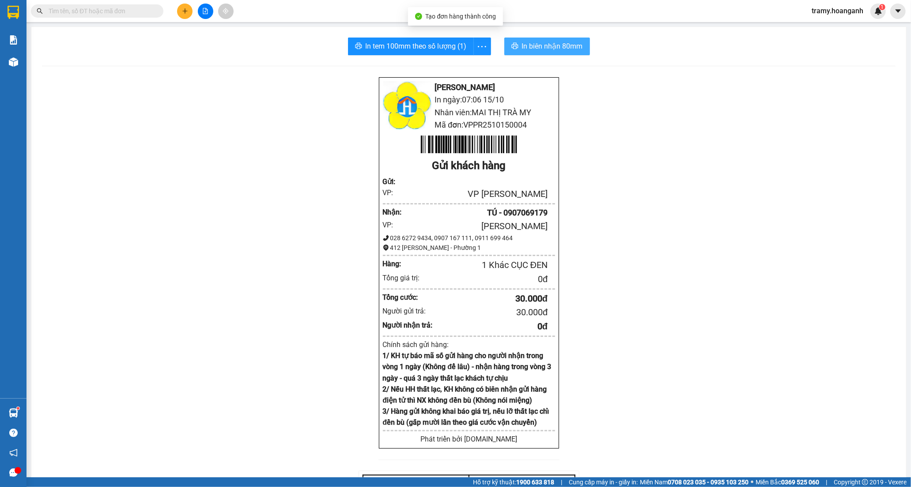
click at [526, 42] on span "In biên nhận 80mm" at bounding box center [552, 46] width 61 height 11
click at [477, 49] on icon "more" at bounding box center [482, 46] width 11 height 11
click at [474, 64] on div "In tem 100mm" at bounding box center [462, 66] width 40 height 10
click at [178, 10] on button at bounding box center [184, 11] width 15 height 15
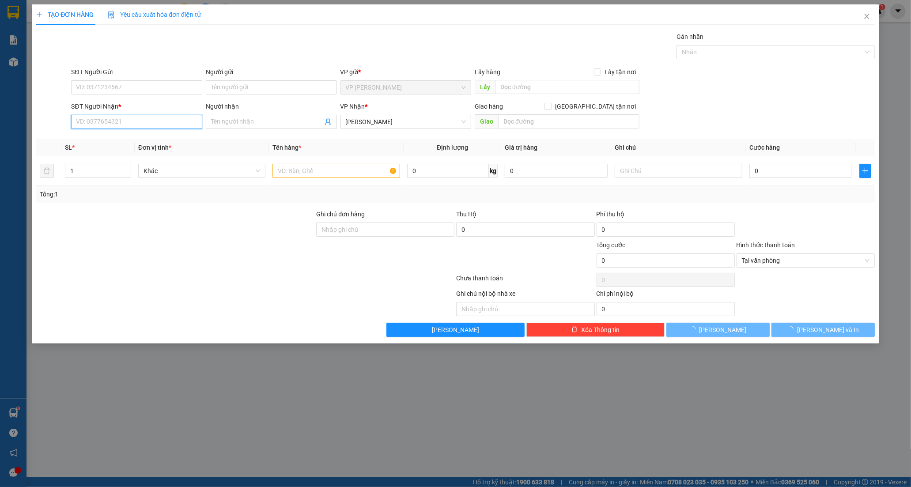
drag, startPoint x: 107, startPoint y: 121, endPoint x: 0, endPoint y: 310, distance: 217.2
click at [104, 121] on input "SĐT Người Nhận *" at bounding box center [136, 122] width 131 height 14
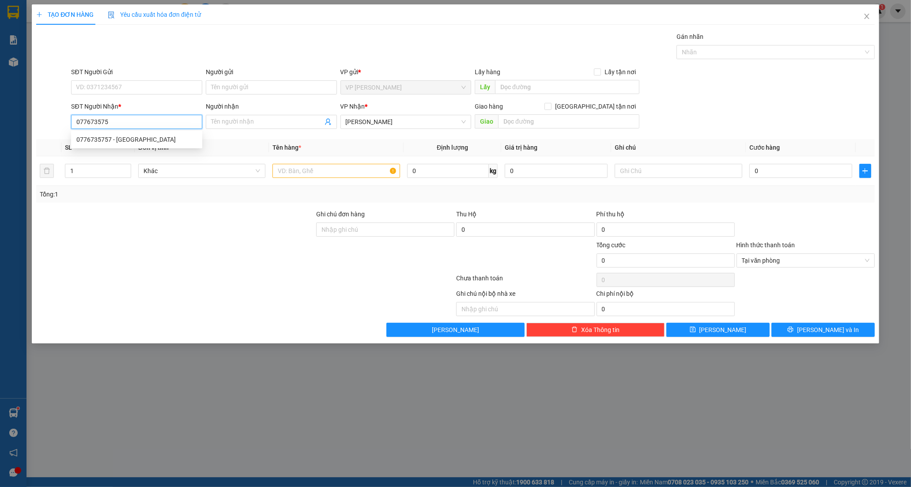
type input "0776735757"
click at [134, 136] on div "0776735757 - [GEOGRAPHIC_DATA]" at bounding box center [136, 140] width 121 height 10
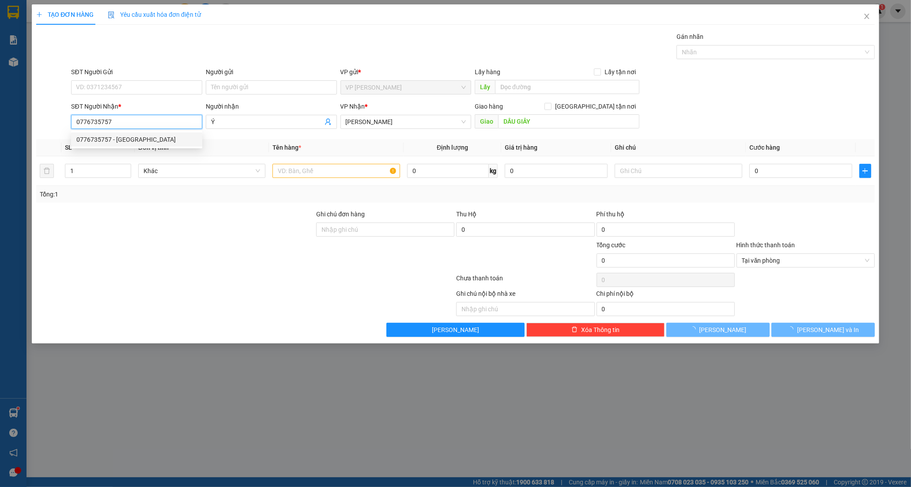
type input "Ý"
type input "DẦU GIÂY"
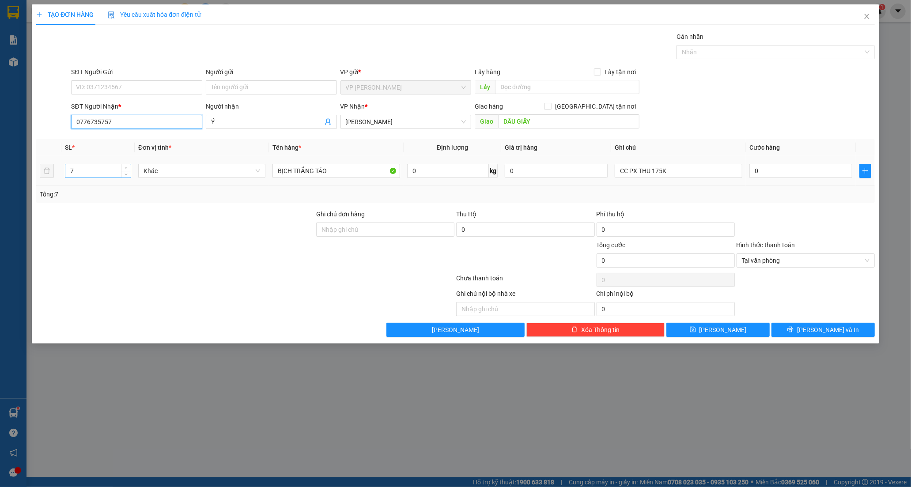
type input "0776735757"
click at [76, 174] on input "7" at bounding box center [97, 170] width 65 height 13
type input "8"
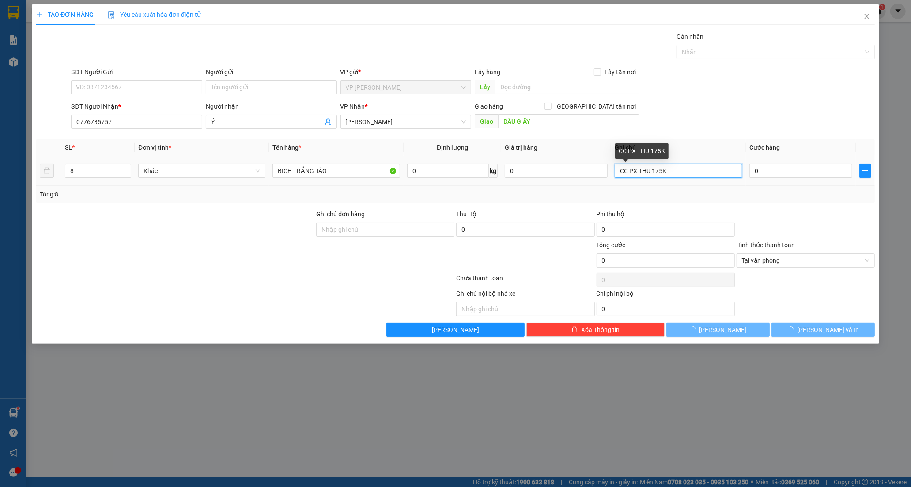
click at [658, 173] on input "CC PX THU 175K" at bounding box center [678, 171] width 127 height 14
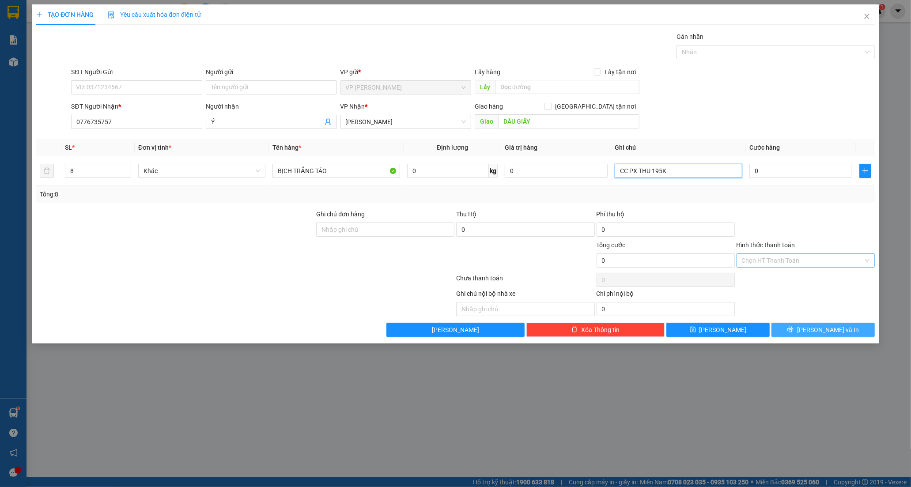
type input "CC PX THU 195K"
click at [845, 329] on button "[PERSON_NAME] và In" at bounding box center [823, 330] width 103 height 14
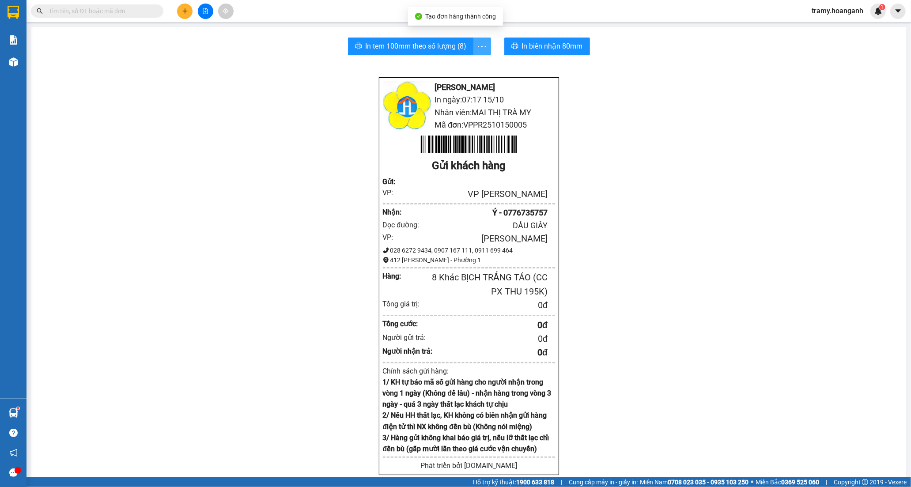
click at [474, 49] on span "more" at bounding box center [482, 46] width 17 height 11
click at [466, 68] on div "In tem 100mm" at bounding box center [462, 66] width 40 height 10
click at [189, 9] on button at bounding box center [184, 11] width 15 height 15
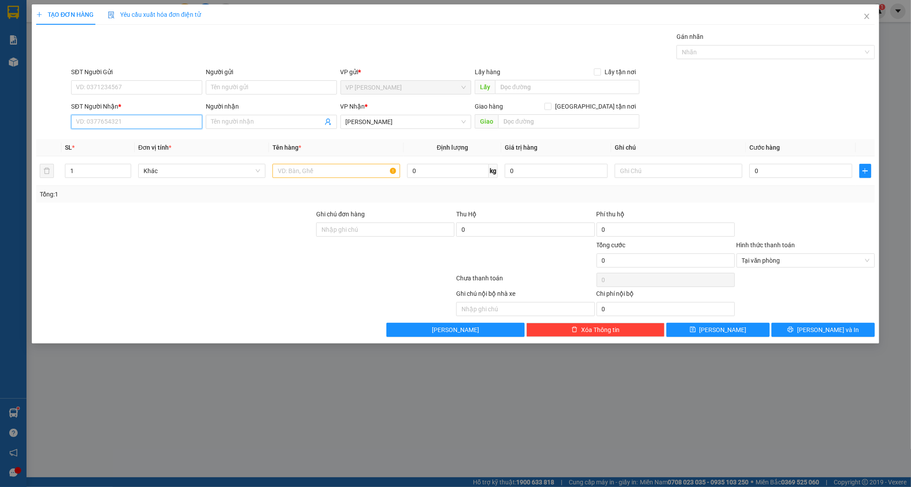
drag, startPoint x: 96, startPoint y: 123, endPoint x: 19, endPoint y: 382, distance: 270.5
click at [93, 157] on div "Transit Pickup Surcharge Ids Transit Deliver Surcharge Ids Transit Deliver Surc…" at bounding box center [455, 184] width 839 height 305
click at [119, 140] on div "0344316695 - CHỊ SON" at bounding box center [136, 140] width 121 height 10
type input "0344316695"
type input "CHỊ SON"
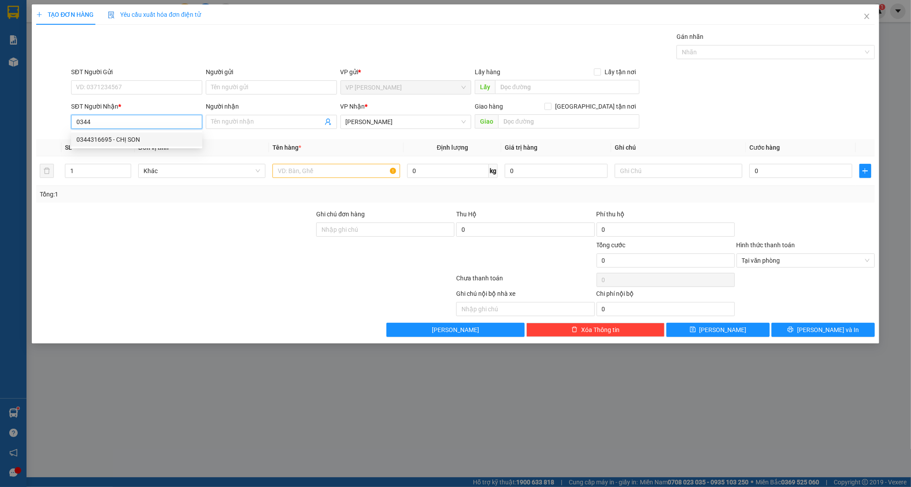
type input "AMATA"
type input "50.000"
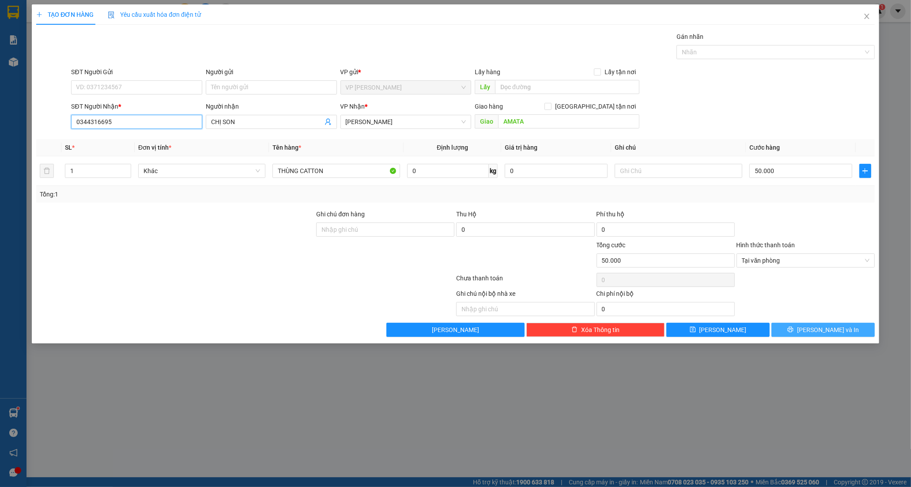
type input "0344316695"
drag, startPoint x: 799, startPoint y: 330, endPoint x: 789, endPoint y: 318, distance: 15.0
click at [799, 329] on button "[PERSON_NAME] và In" at bounding box center [823, 330] width 103 height 14
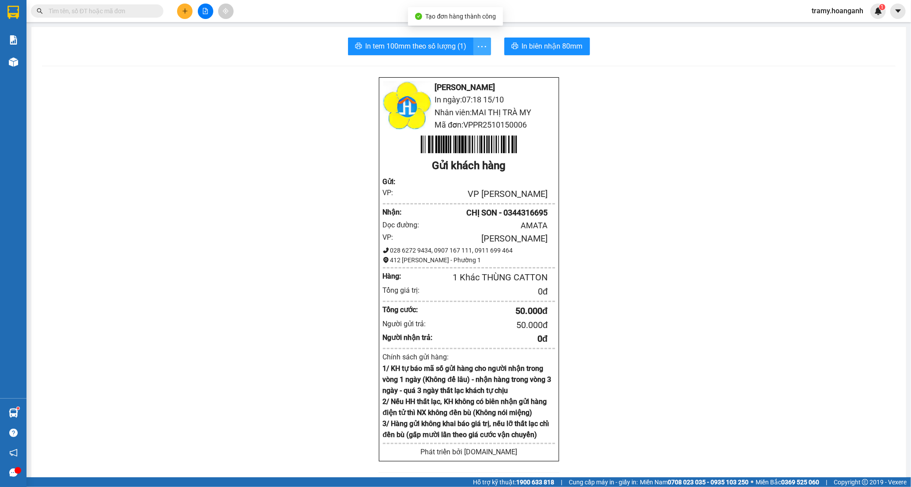
click at [479, 43] on icon "more" at bounding box center [482, 46] width 11 height 11
click at [469, 62] on div "In tem 100mm" at bounding box center [462, 66] width 40 height 10
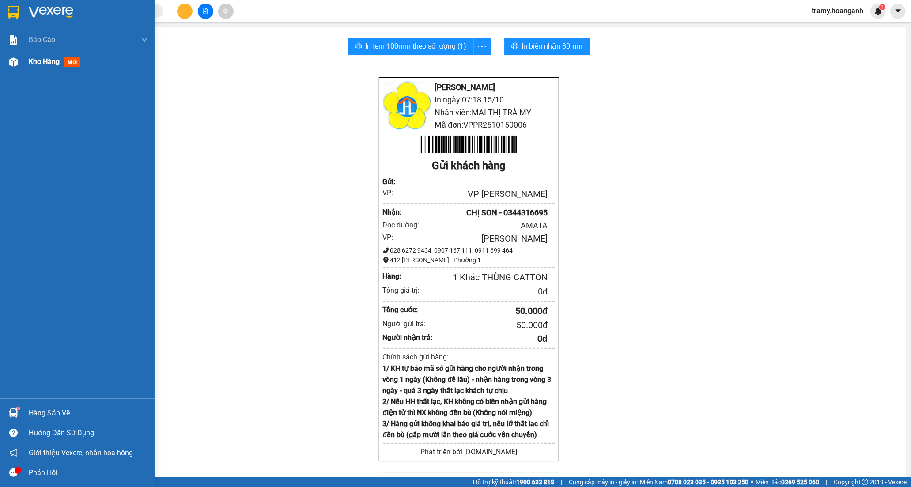
click at [49, 64] on span "Kho hàng" at bounding box center [44, 61] width 31 height 8
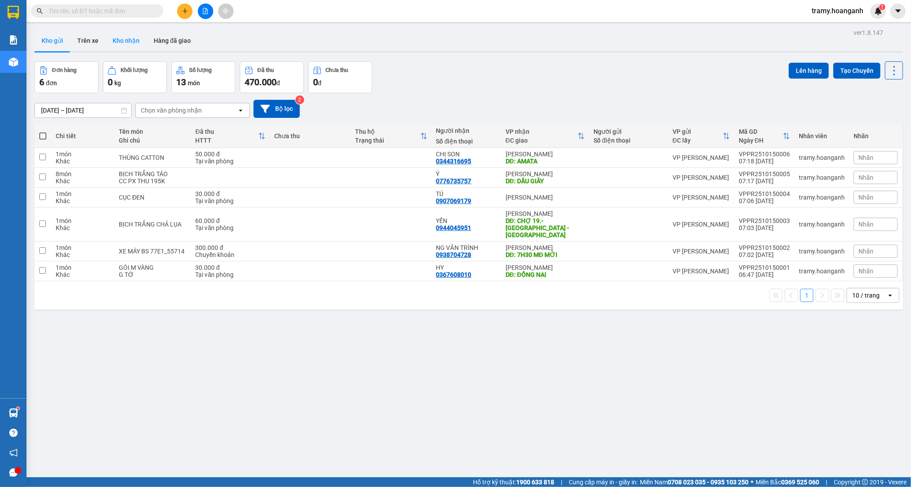
click at [133, 38] on button "Kho nhận" at bounding box center [126, 40] width 41 height 21
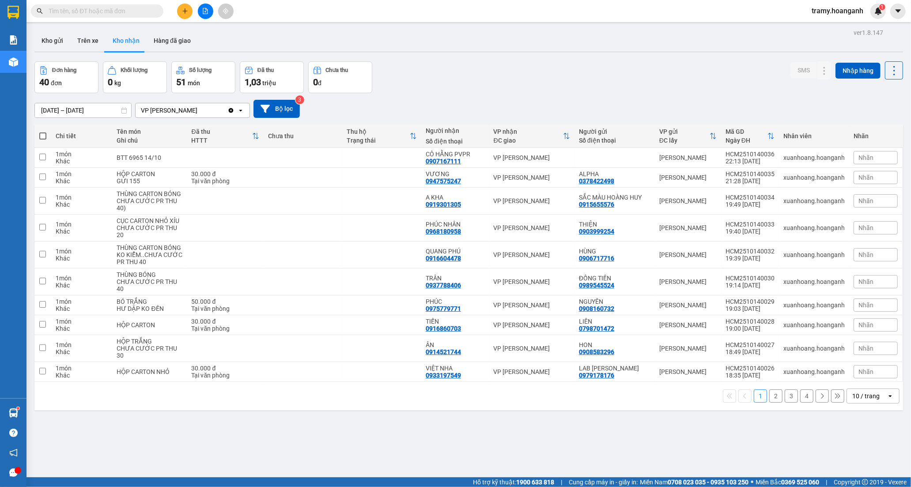
click at [862, 395] on div "10 / trang" at bounding box center [866, 396] width 27 height 9
click at [856, 374] on span "100 / trang" at bounding box center [862, 377] width 32 height 9
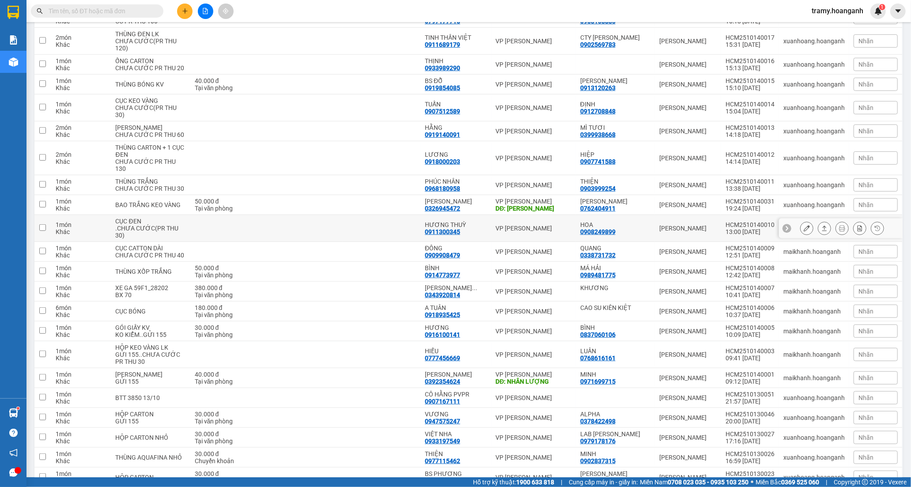
scroll to position [491, 0]
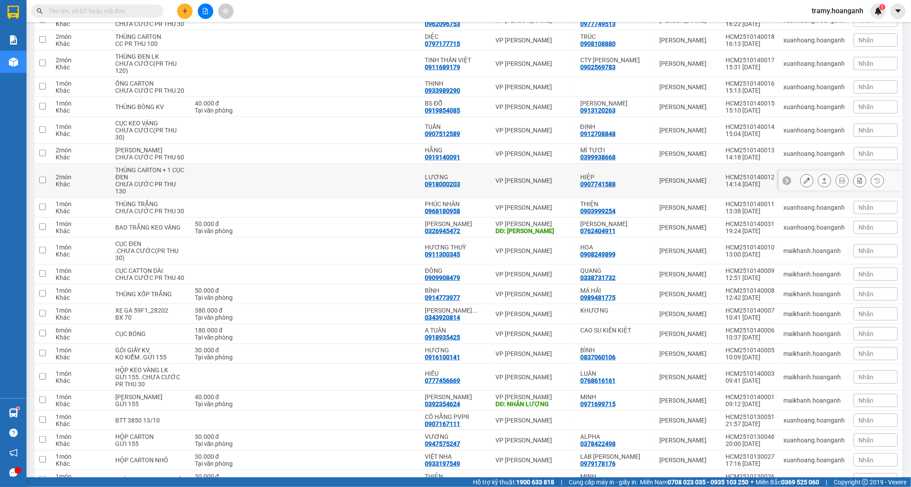
click at [352, 198] on td at bounding box center [382, 181] width 78 height 34
checkbox input "true"
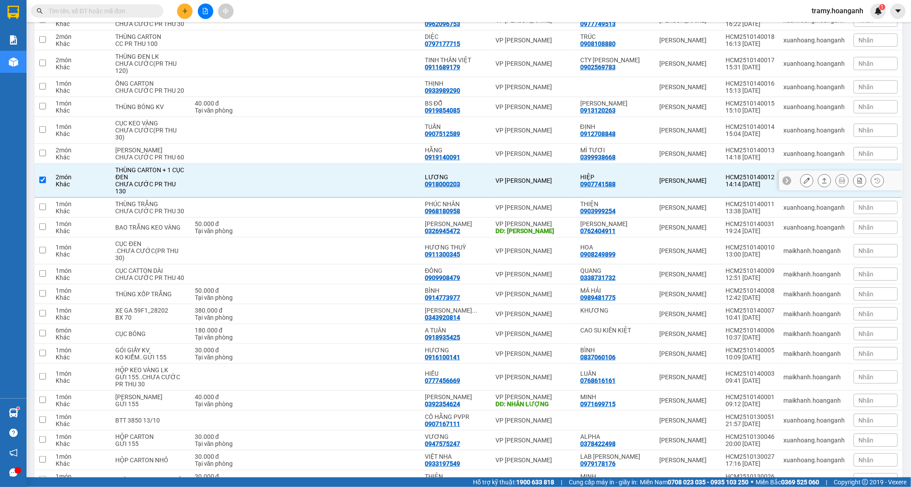
click at [804, 184] on icon at bounding box center [807, 181] width 6 height 6
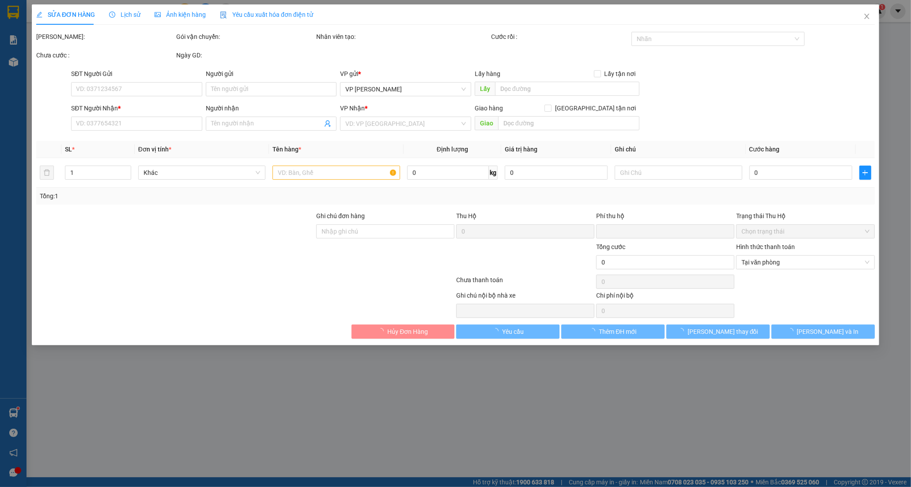
type input "0907741588"
type input "HIỆP"
type input "0918000203"
type input "LƯƠNG"
type input "0"
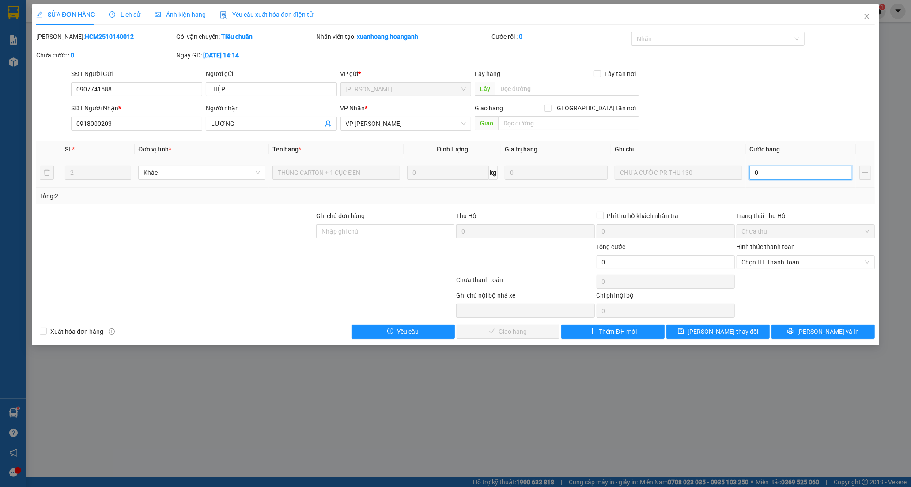
click at [774, 173] on input "0" at bounding box center [801, 173] width 103 height 14
type input "1"
type input "13"
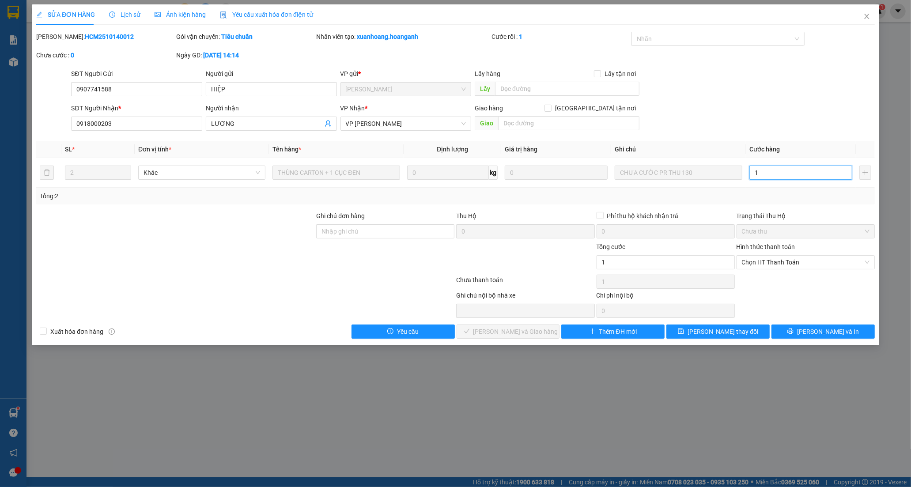
type input "13"
type input "130"
click at [763, 262] on span "Chọn HT Thanh Toán" at bounding box center [806, 262] width 128 height 13
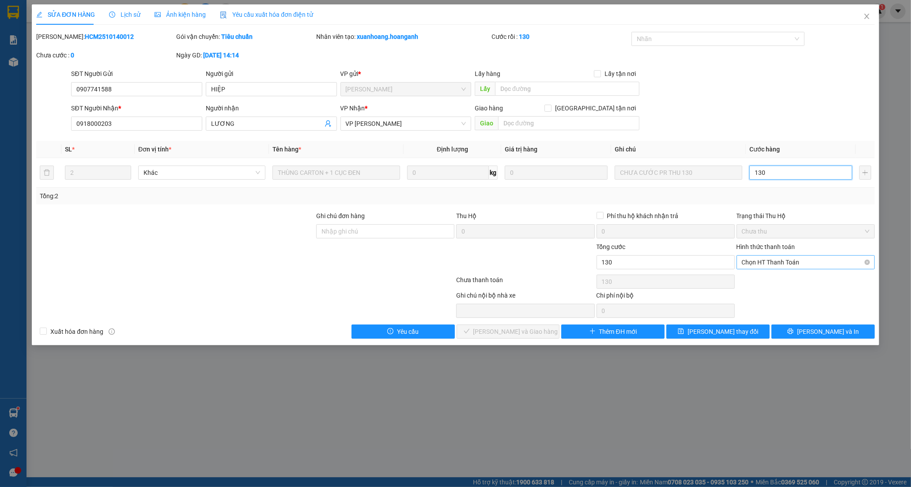
type input "130"
type input "130.000"
click at [763, 279] on div "Tại văn phòng" at bounding box center [806, 280] width 128 height 10
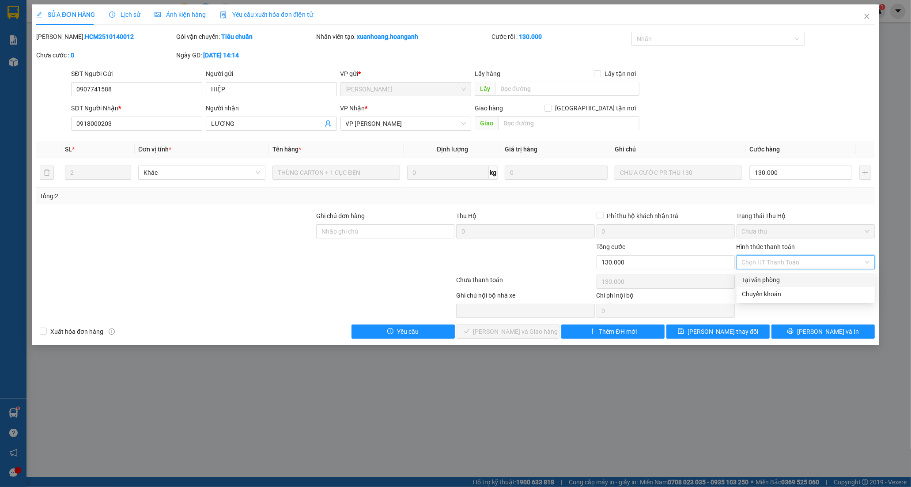
type input "0"
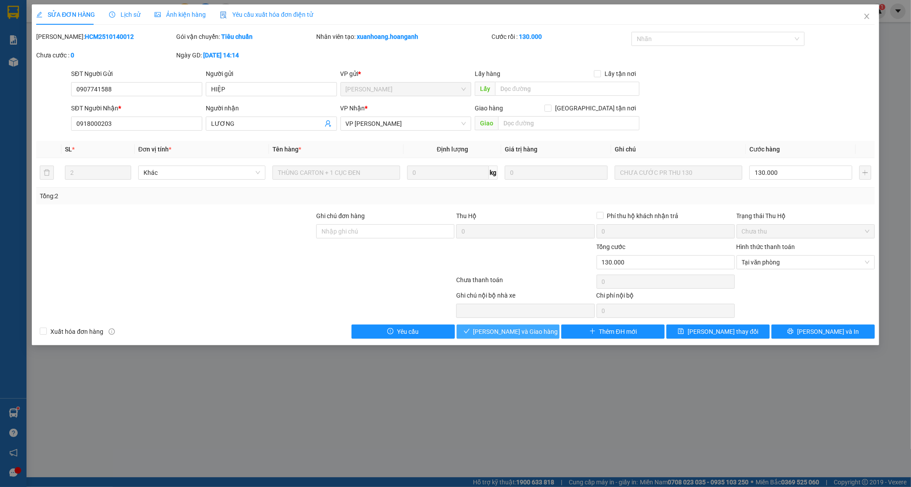
click at [521, 328] on span "[PERSON_NAME] và Giao hàng" at bounding box center [516, 332] width 85 height 10
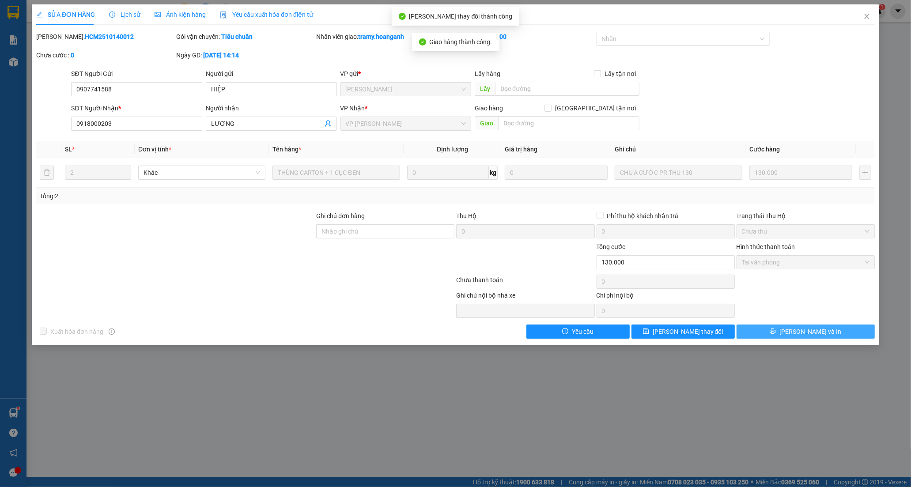
click at [847, 330] on button "[PERSON_NAME] và In" at bounding box center [806, 332] width 138 height 14
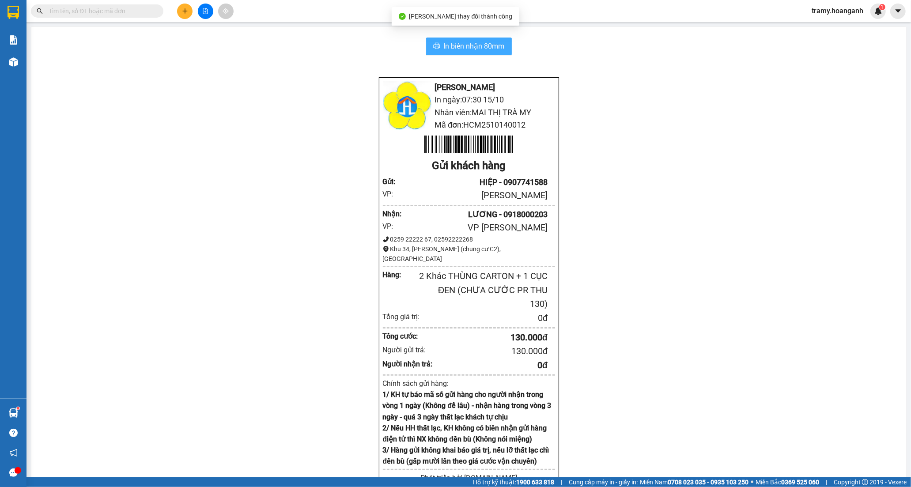
click at [503, 49] on button "In biên nhận 80mm" at bounding box center [469, 47] width 86 height 18
